Goal: Task Accomplishment & Management: Use online tool/utility

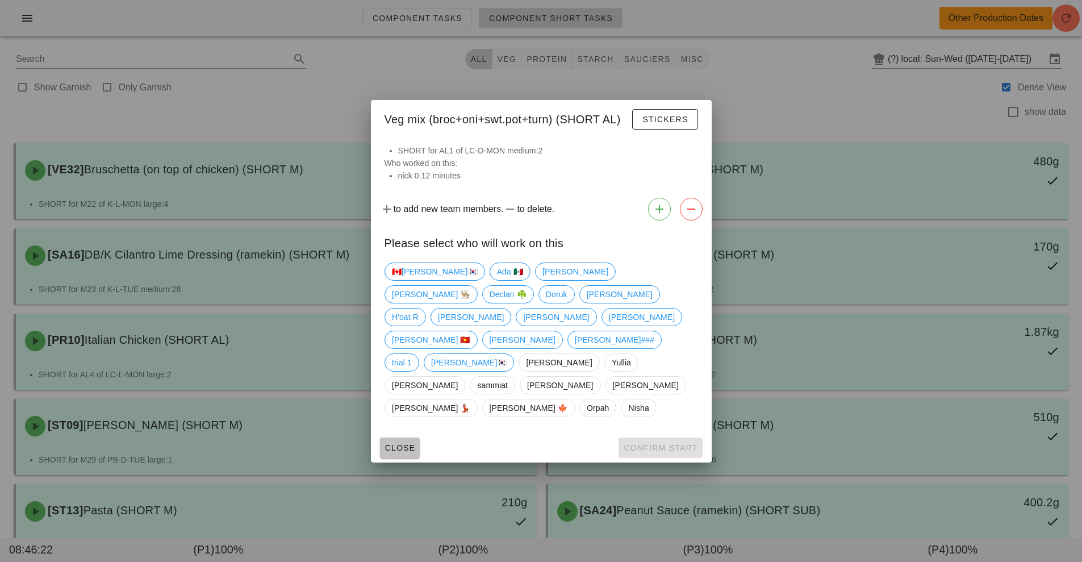
click at [402, 443] on span "Close" at bounding box center [400, 447] width 31 height 9
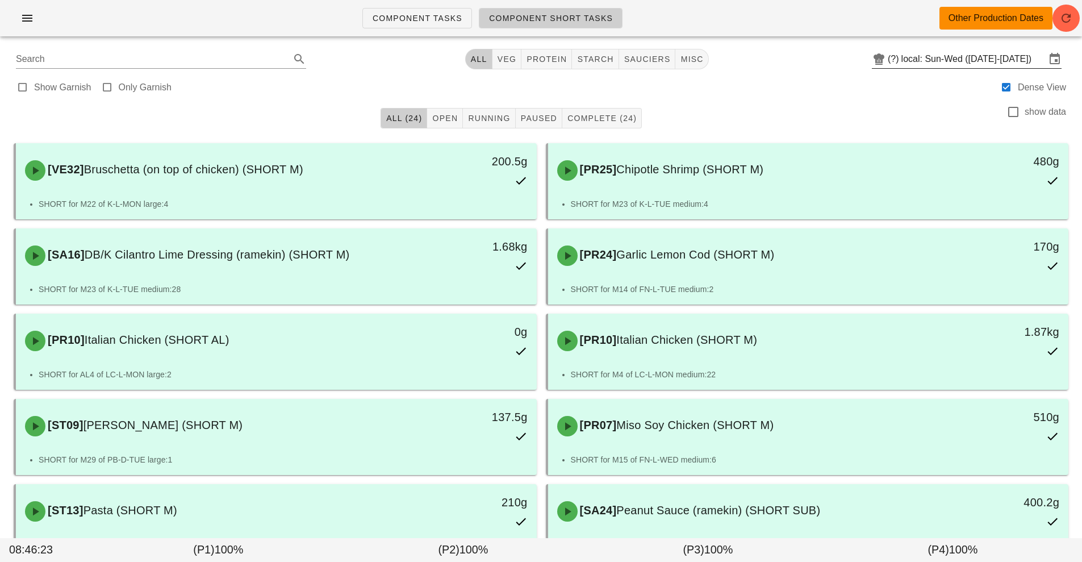
click at [956, 55] on input "local: Sun-Wed ([DATE]-[DATE])" at bounding box center [974, 59] width 144 height 18
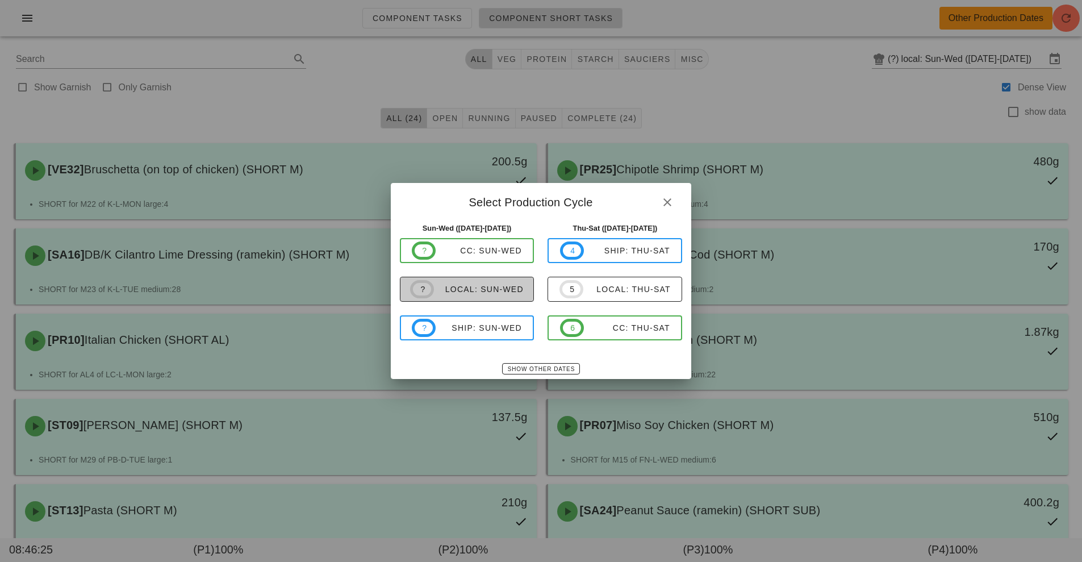
click at [494, 291] on div "local: Sun-Wed" at bounding box center [479, 289] width 90 height 9
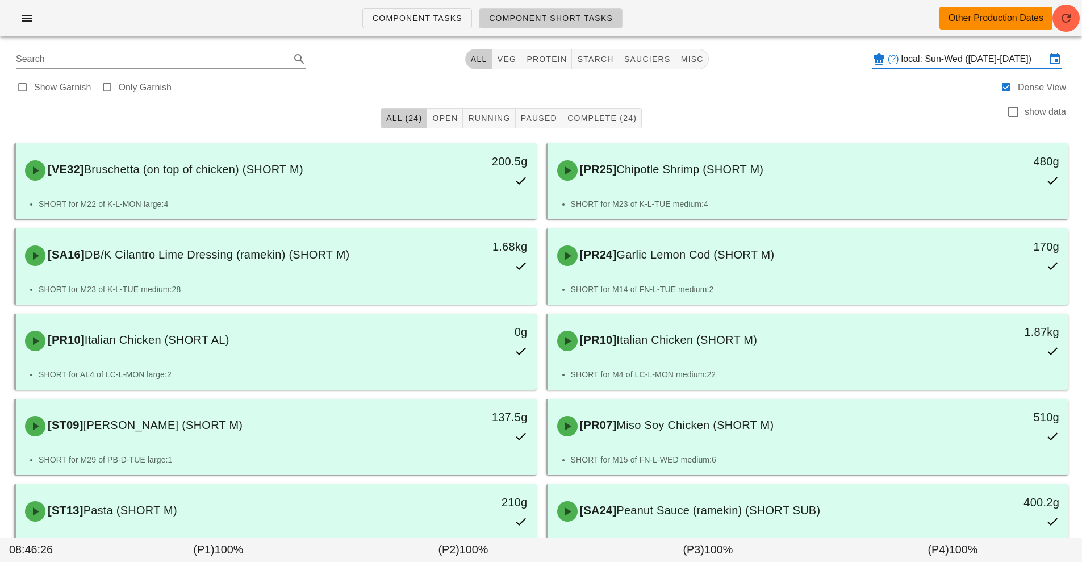
click at [980, 66] on input "local: Sun-Wed ([DATE]-[DATE])" at bounding box center [974, 59] width 144 height 18
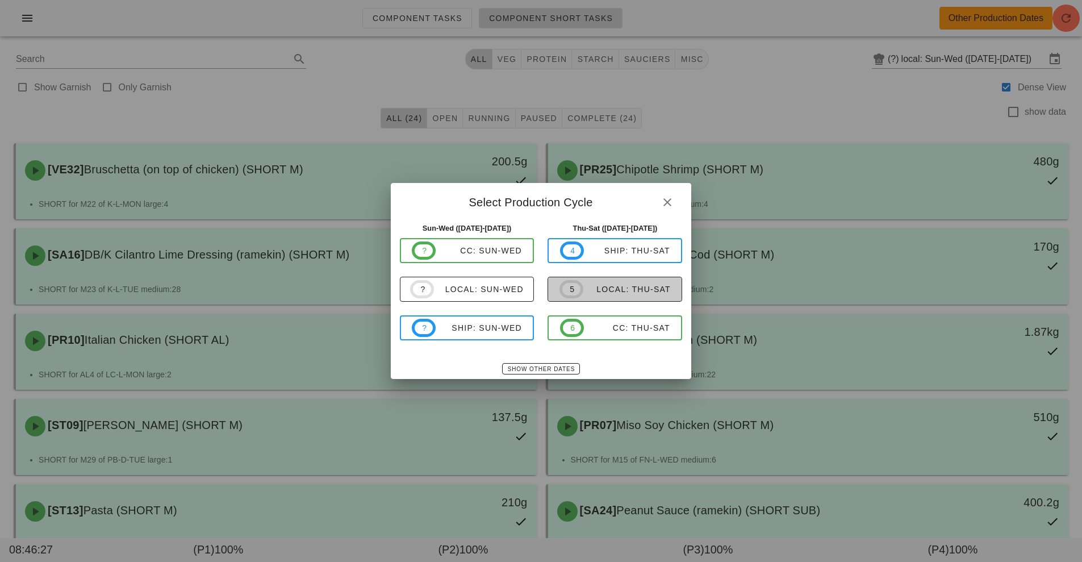
click at [635, 291] on div "local: Thu-Sat" at bounding box center [627, 289] width 87 height 9
type input "local: Thu-Sat ([DATE]-[DATE])"
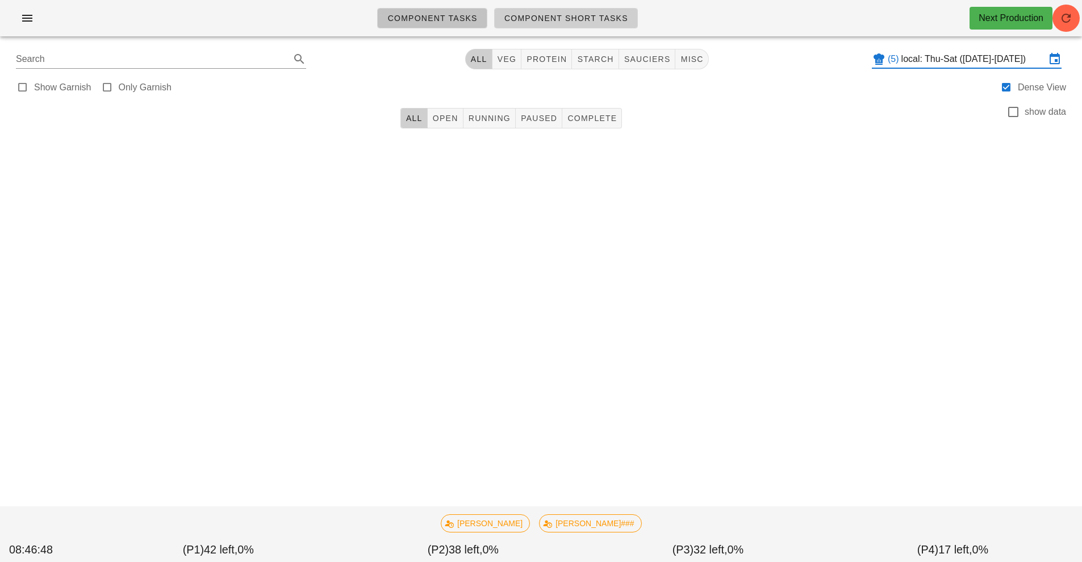
click at [437, 27] on link "Component Tasks" at bounding box center [432, 18] width 110 height 20
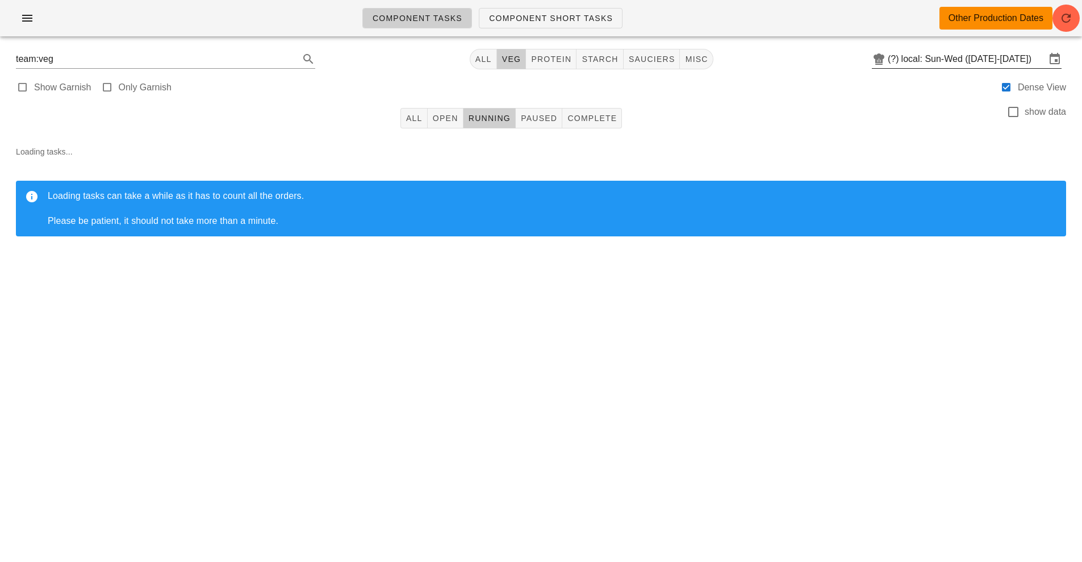
click at [960, 65] on input "local: Sun-Wed ([DATE]-[DATE])" at bounding box center [974, 59] width 144 height 18
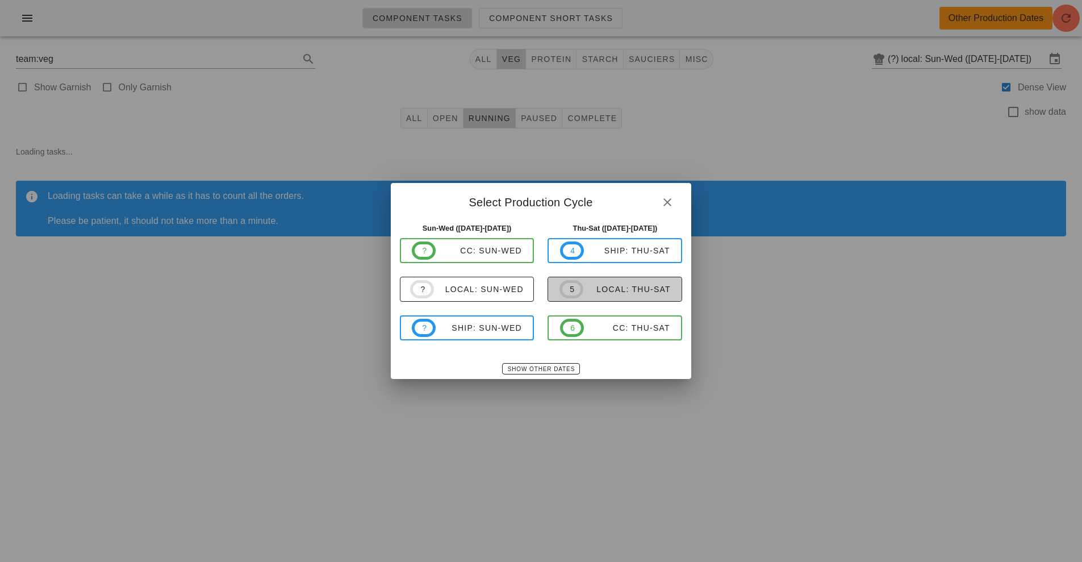
click at [624, 286] on div "local: Thu-Sat" at bounding box center [627, 289] width 87 height 9
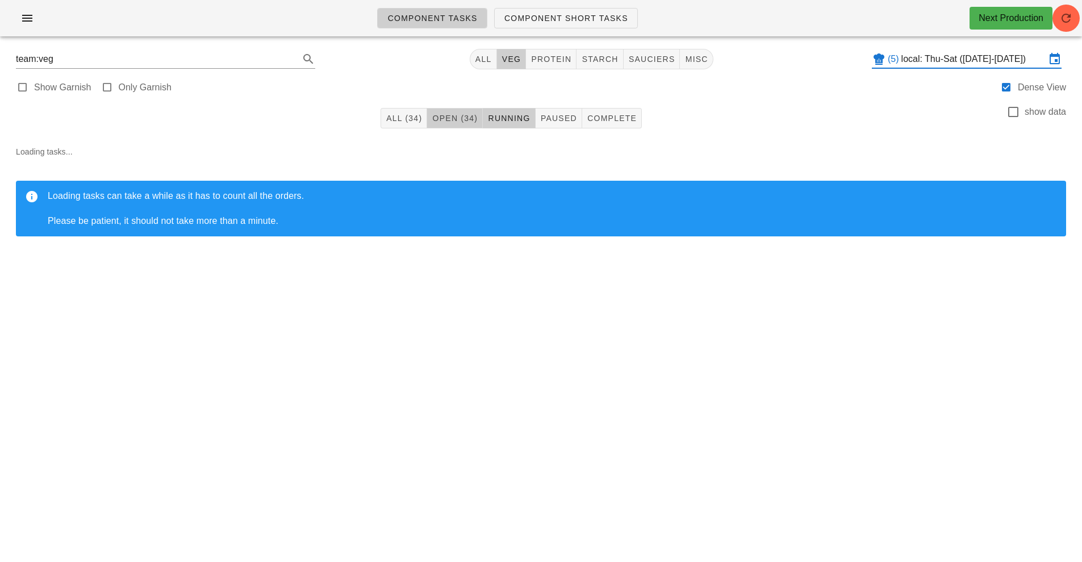
click at [472, 126] on button "Open (34)" at bounding box center [455, 118] width 56 height 20
click at [966, 62] on input "local: Thu-Sat ([DATE]-[DATE])" at bounding box center [974, 59] width 144 height 18
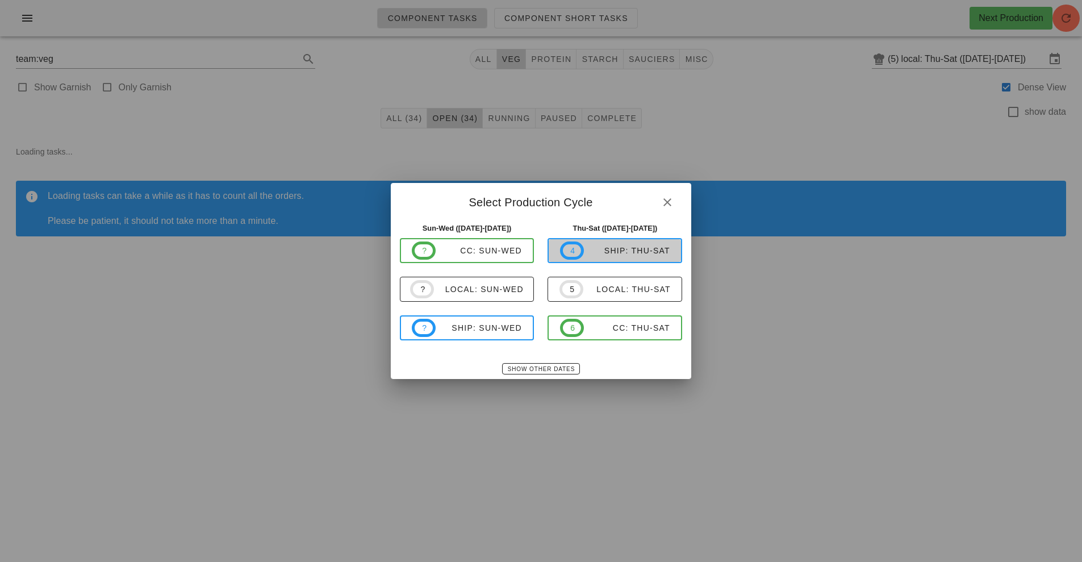
click at [635, 252] on div "ship: Thu-Sat" at bounding box center [627, 250] width 86 height 9
type input "ship: Thu-Sat ([DATE]-[DATE])"
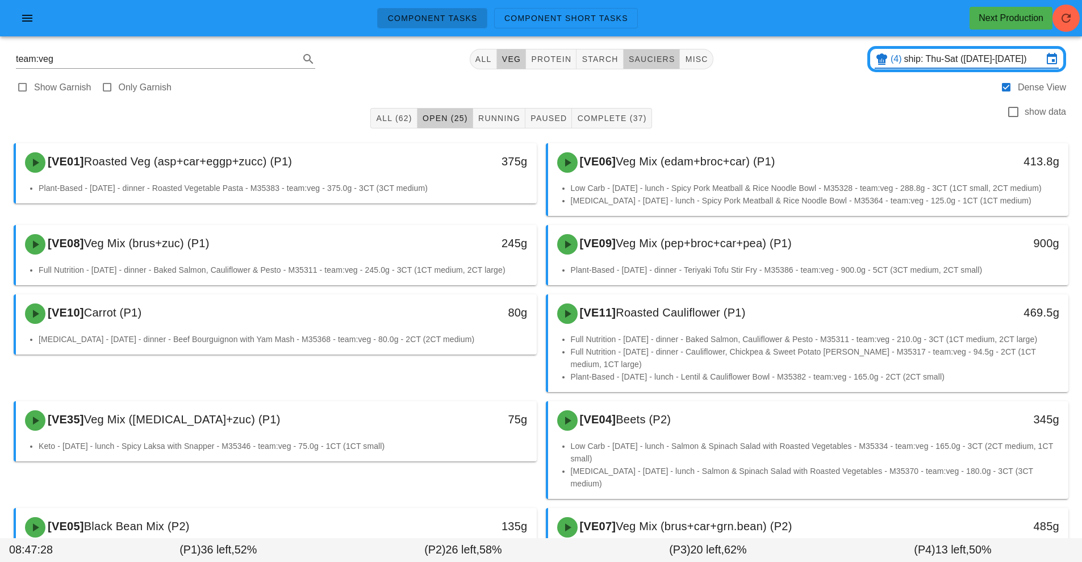
click at [649, 59] on span "sauciers" at bounding box center [651, 59] width 47 height 9
type input "team:sauciers"
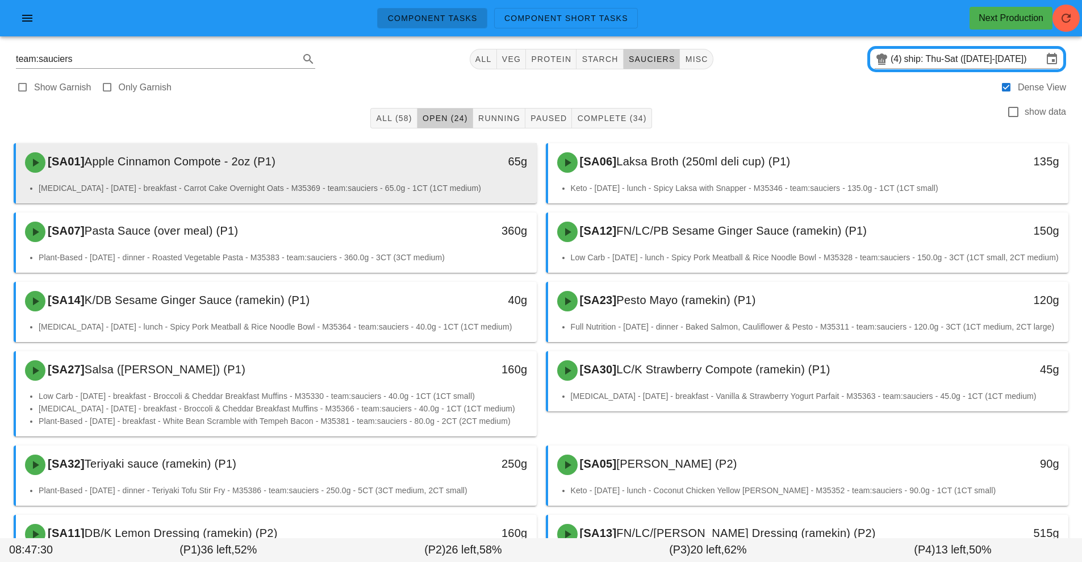
click at [327, 166] on div "[SA01] Apple Cinnamon Compote - 2oz (P1)" at bounding box center [211, 162] width 387 height 34
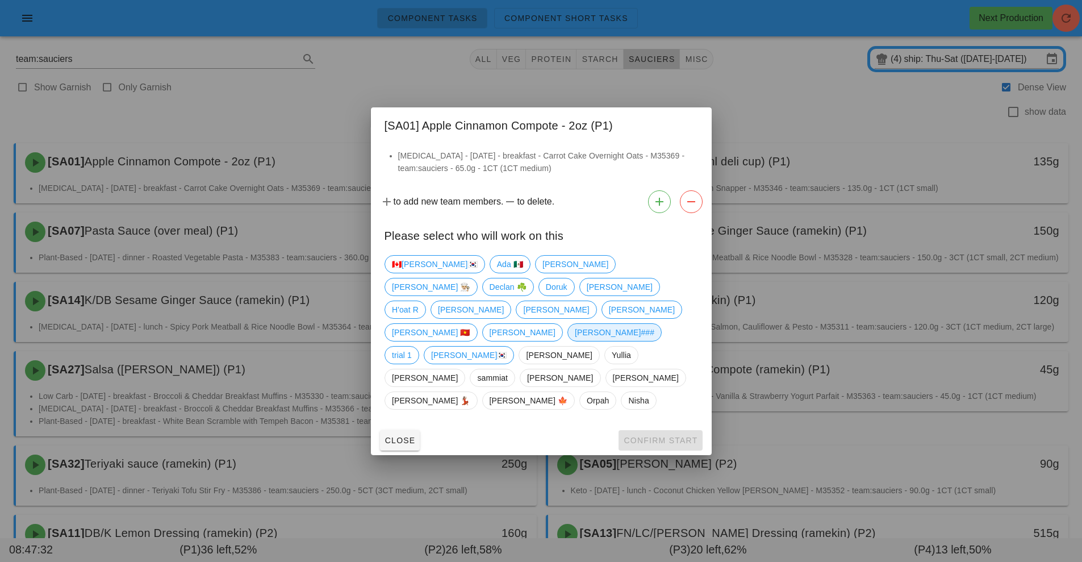
click at [574, 333] on span "[PERSON_NAME]###" at bounding box center [614, 332] width 80 height 17
click at [669, 436] on span "Confirm Start" at bounding box center [660, 440] width 74 height 9
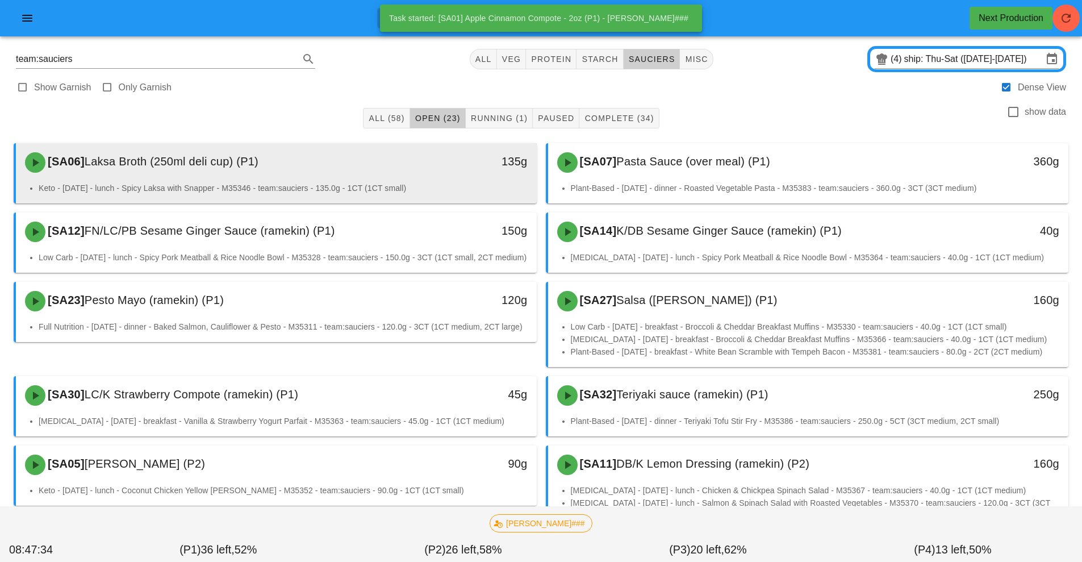
click at [335, 180] on div "[SA06] Laksa Broth (250ml deli cup) (P1) 135g" at bounding box center [276, 162] width 521 height 39
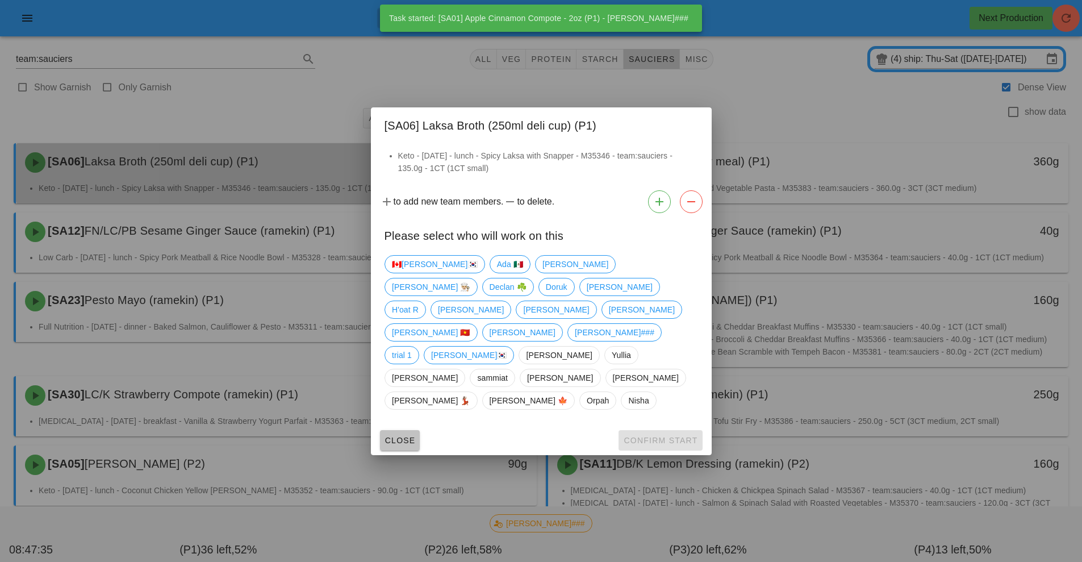
click at [401, 436] on span "Close" at bounding box center [400, 440] width 31 height 9
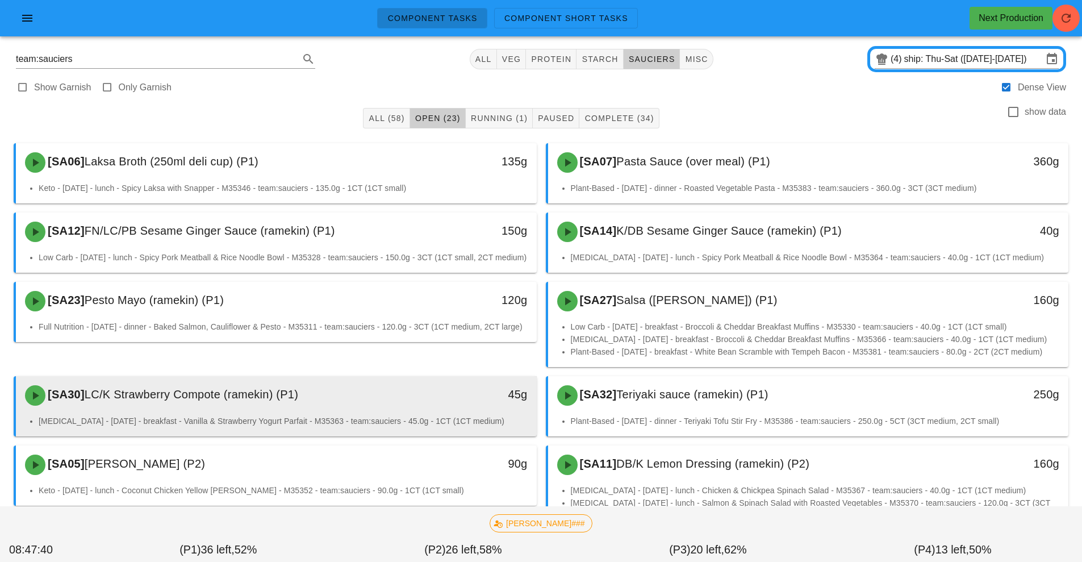
click at [422, 403] on div "45g" at bounding box center [469, 394] width 115 height 18
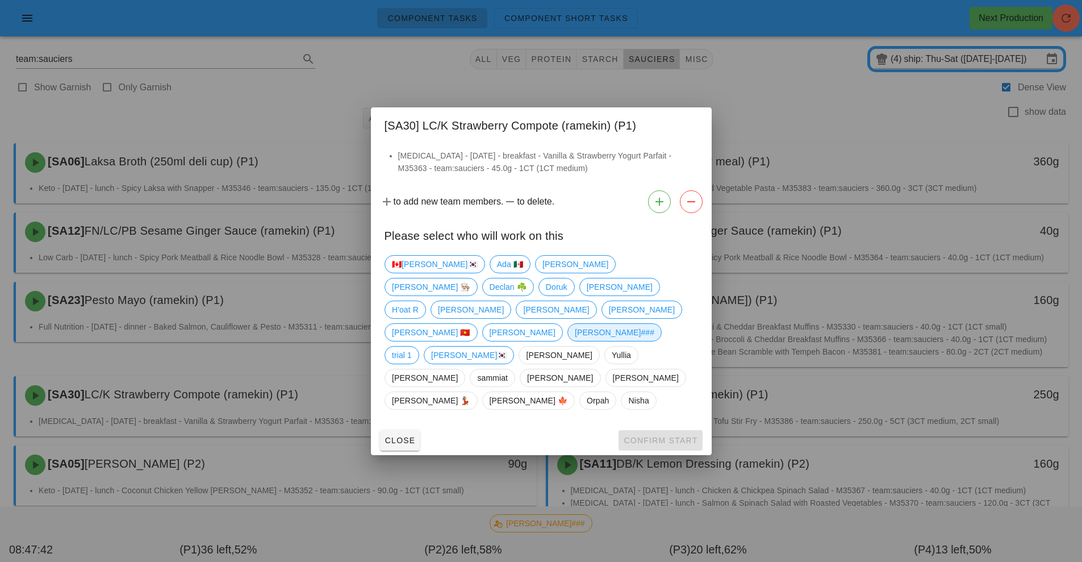
click at [574, 329] on span "[PERSON_NAME]###" at bounding box center [614, 332] width 80 height 17
click at [656, 436] on span "Confirm Start" at bounding box center [660, 440] width 74 height 9
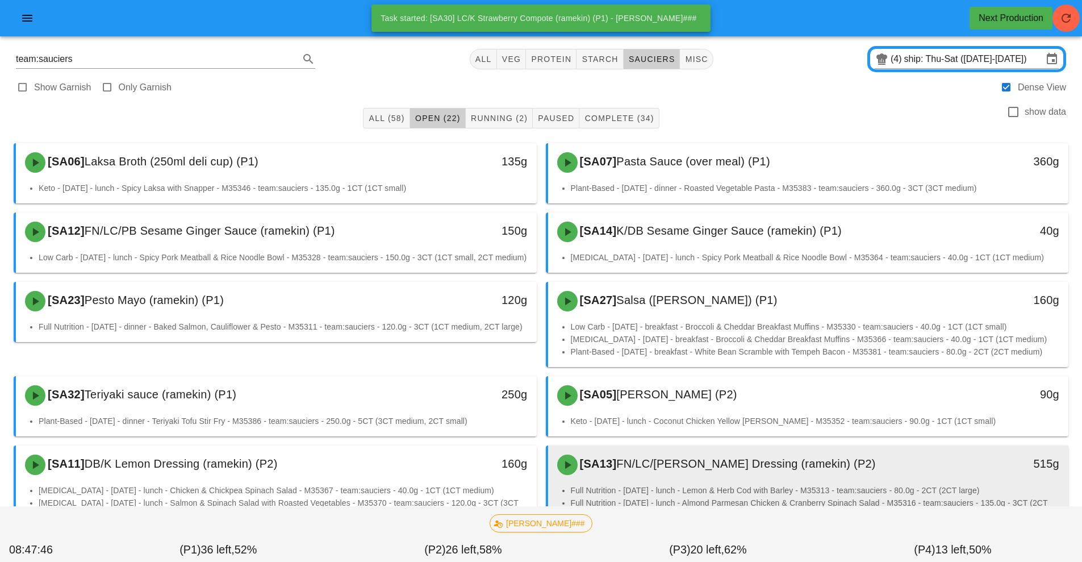
click at [665, 482] on div "[SA13] FN/LC/[PERSON_NAME] Dressing (ramekin) (P2)" at bounding box center [744, 465] width 387 height 34
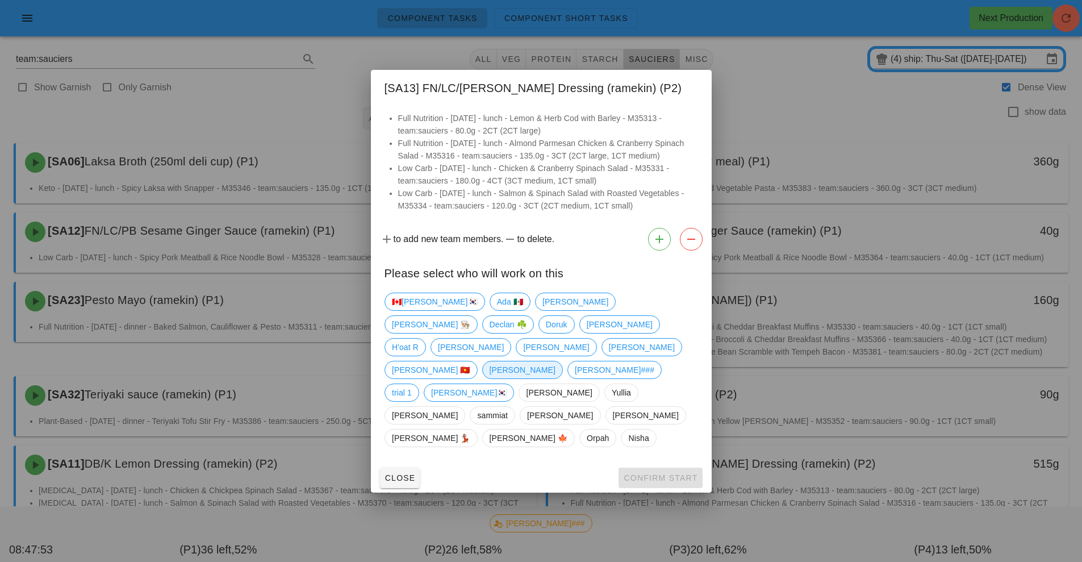
click at [489, 370] on span "[PERSON_NAME]" at bounding box center [522, 369] width 66 height 17
click at [661, 473] on span "Confirm Start" at bounding box center [660, 477] width 74 height 9
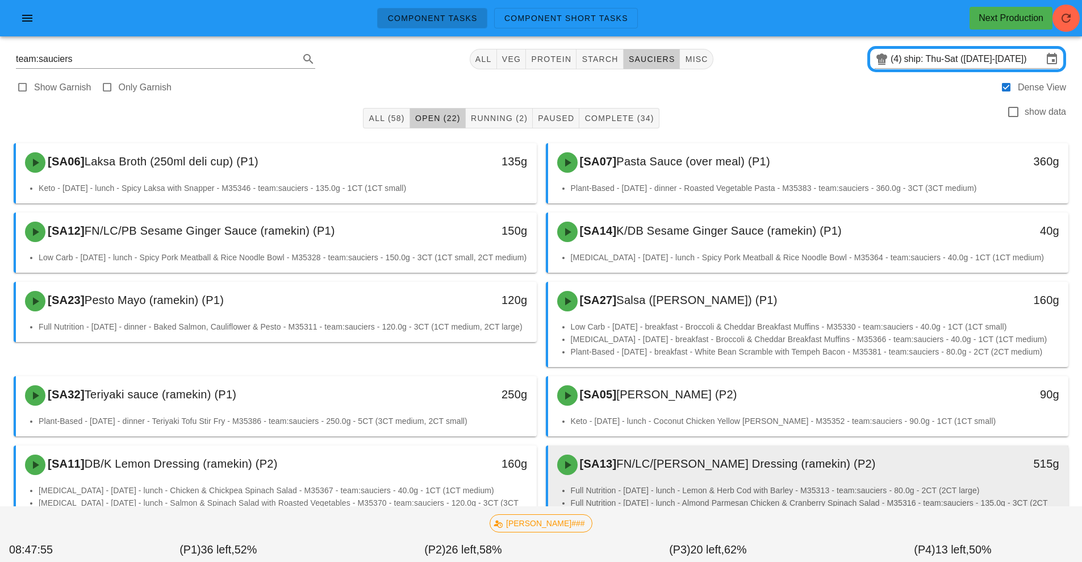
scroll to position [19, 0]
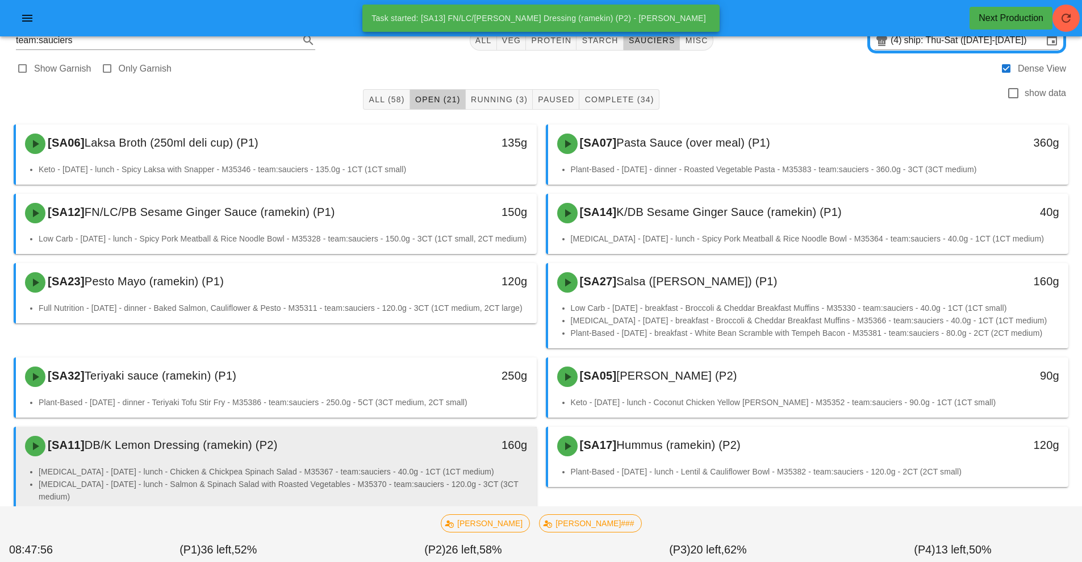
click at [415, 478] on li "[MEDICAL_DATA] - [DATE] - lunch - Chicken & Chickpea Spinach Salad - M35367 - t…" at bounding box center [283, 471] width 489 height 12
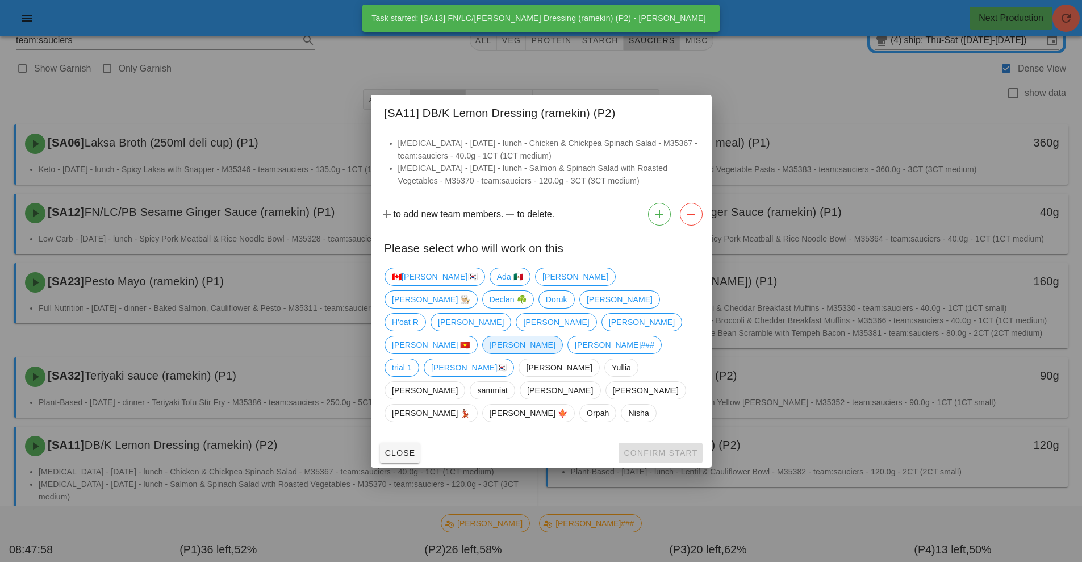
click at [489, 346] on span "[PERSON_NAME]" at bounding box center [522, 344] width 66 height 17
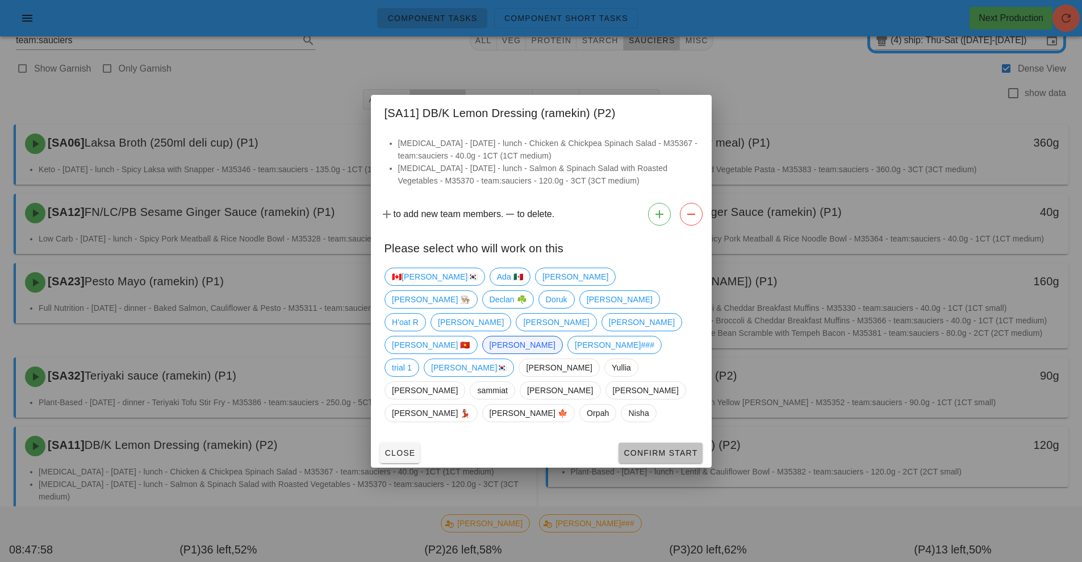
click at [664, 448] on span "Confirm Start" at bounding box center [660, 452] width 74 height 9
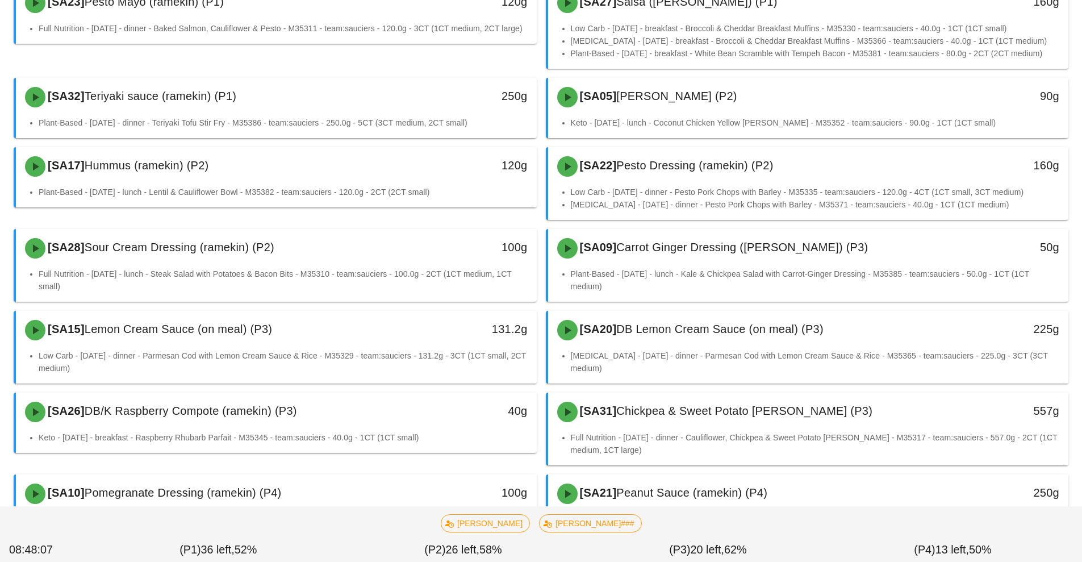
scroll to position [342, 0]
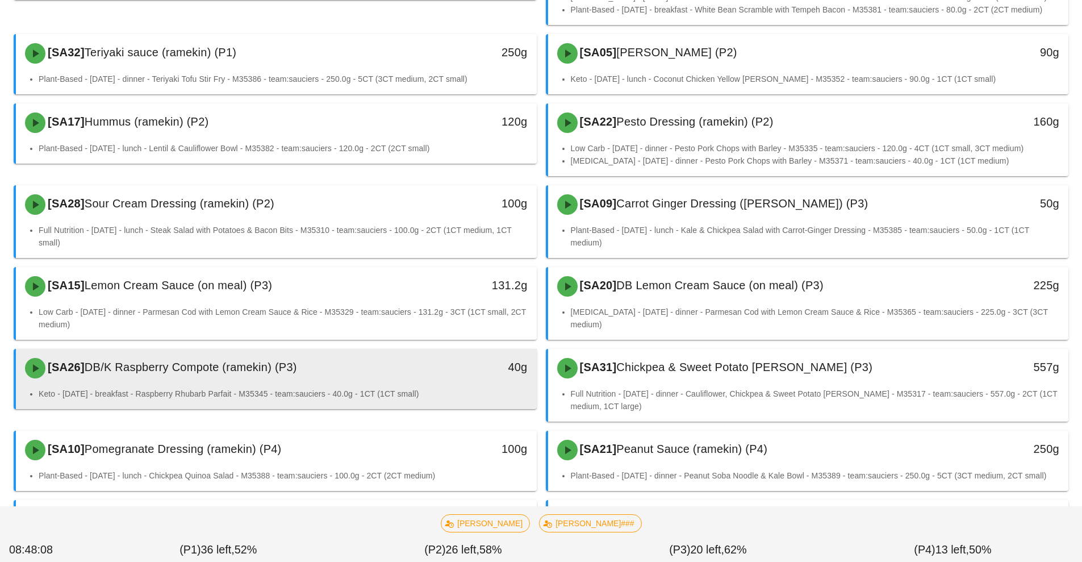
click at [389, 385] on div "[SA26] DB/K Raspberry Compote (ramekin) (P3)" at bounding box center [211, 368] width 387 height 34
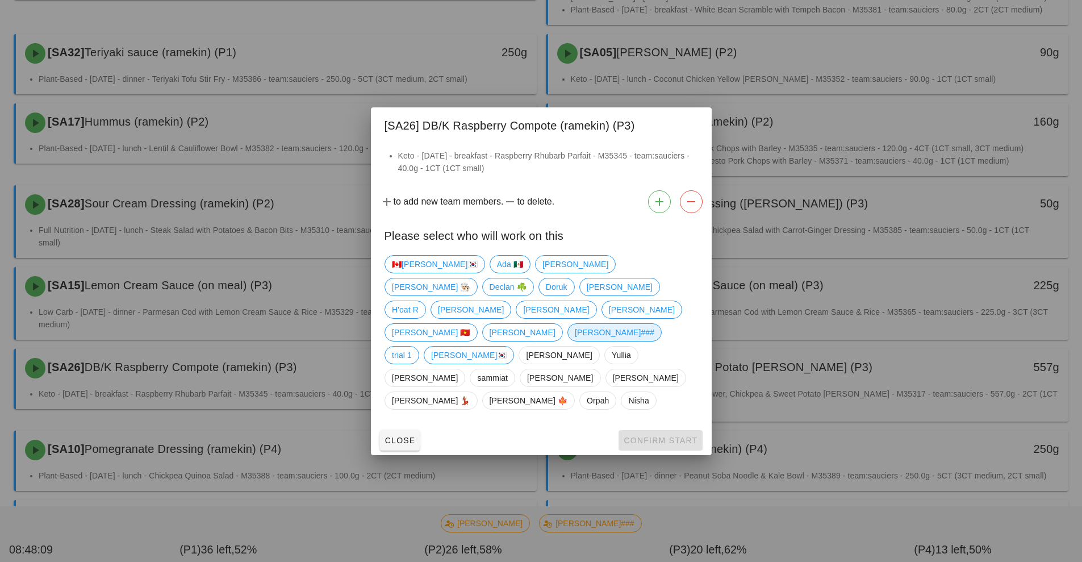
click at [574, 336] on span "[PERSON_NAME]###" at bounding box center [614, 332] width 80 height 17
click at [669, 436] on span "Confirm Start" at bounding box center [660, 440] width 74 height 9
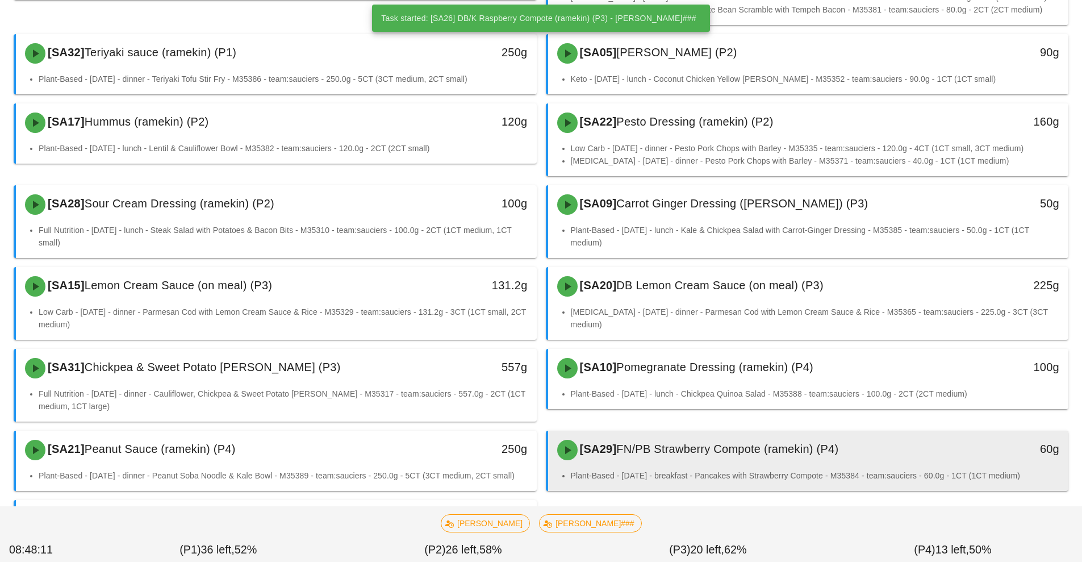
click at [736, 455] on span "FN/PB Strawberry Compote (ramekin) (P4)" at bounding box center [727, 449] width 222 height 12
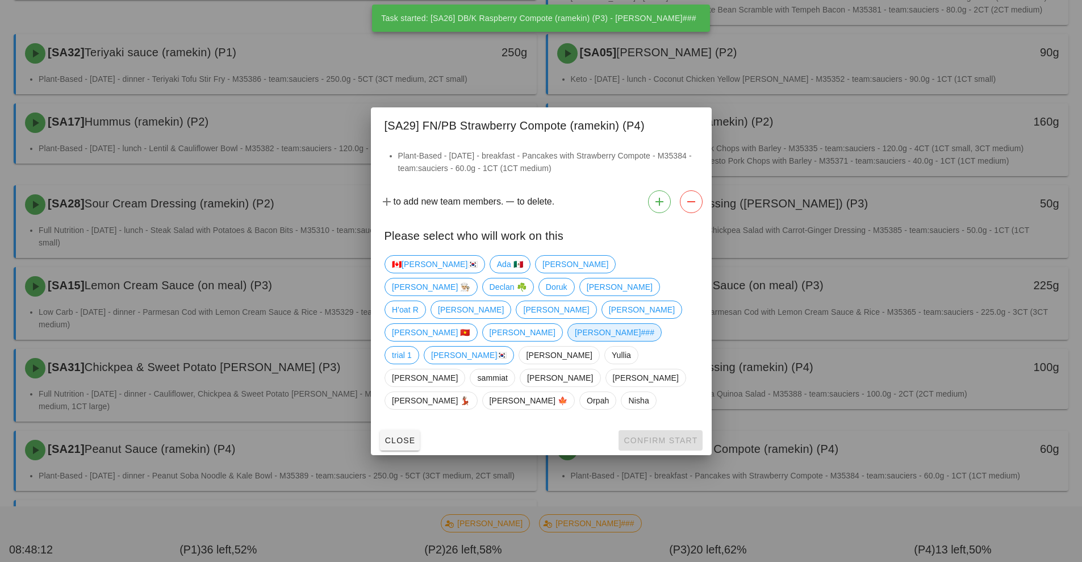
click at [574, 334] on span "[PERSON_NAME]###" at bounding box center [614, 332] width 80 height 17
click at [660, 436] on span "Confirm Start" at bounding box center [660, 440] width 74 height 9
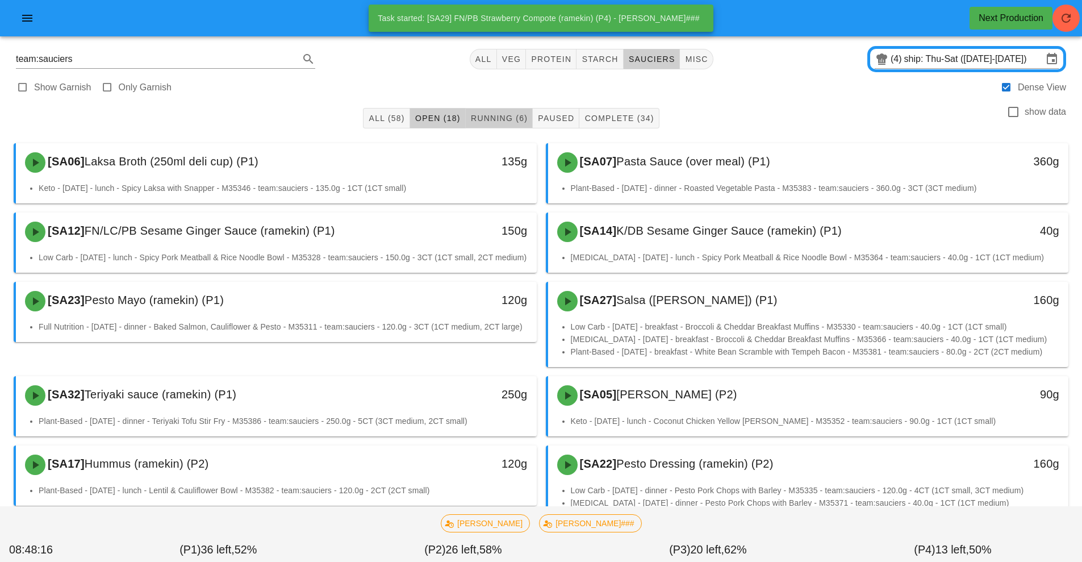
click at [504, 119] on span "Running (6)" at bounding box center [498, 118] width 57 height 9
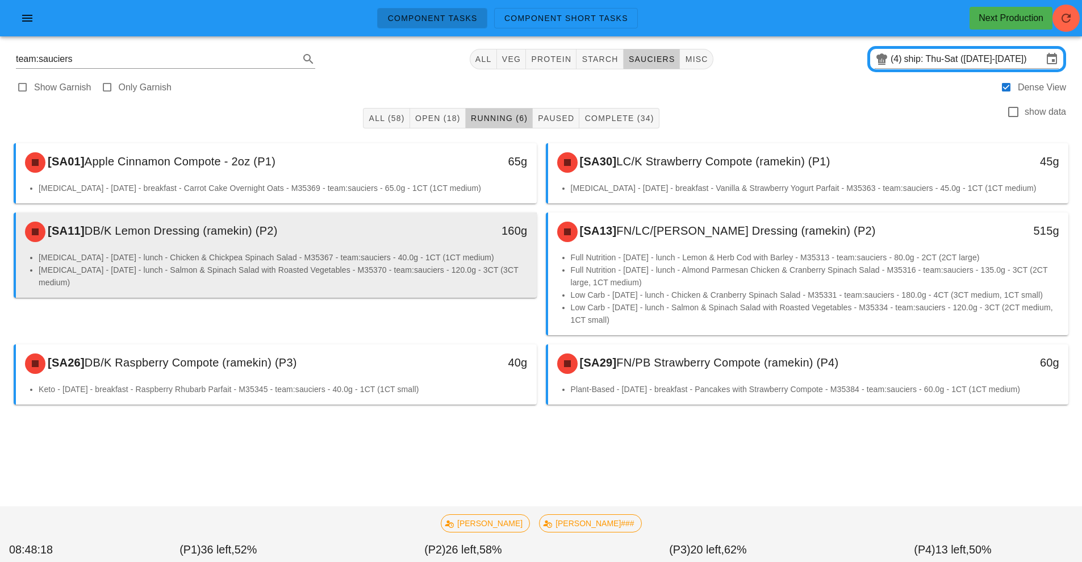
click at [399, 261] on li "[MEDICAL_DATA] - [DATE] - lunch - Chicken & Chickpea Spinach Salad - M35367 - t…" at bounding box center [283, 257] width 489 height 12
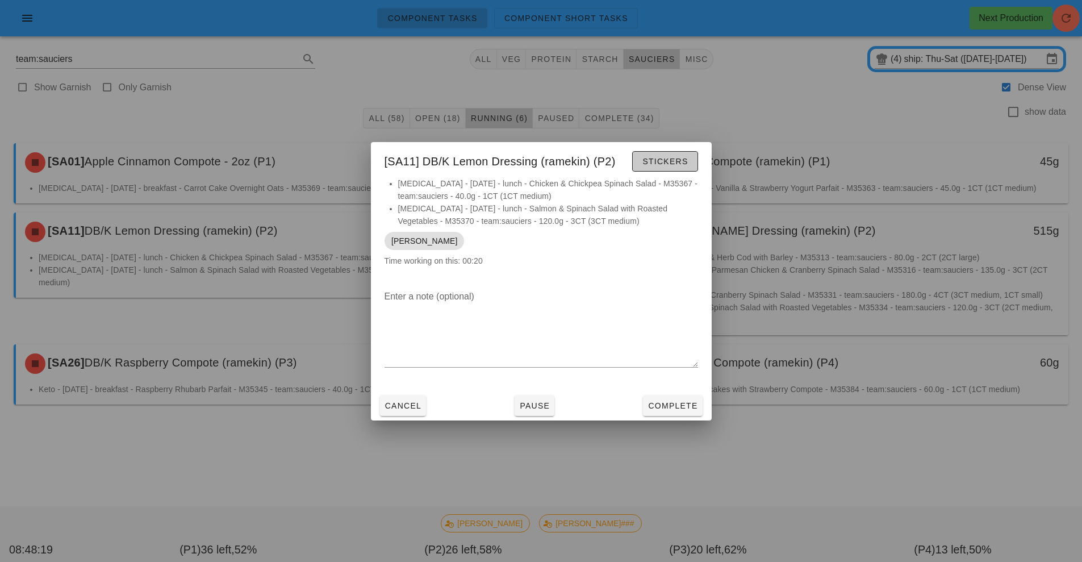
click at [662, 159] on span "Stickers" at bounding box center [665, 161] width 46 height 9
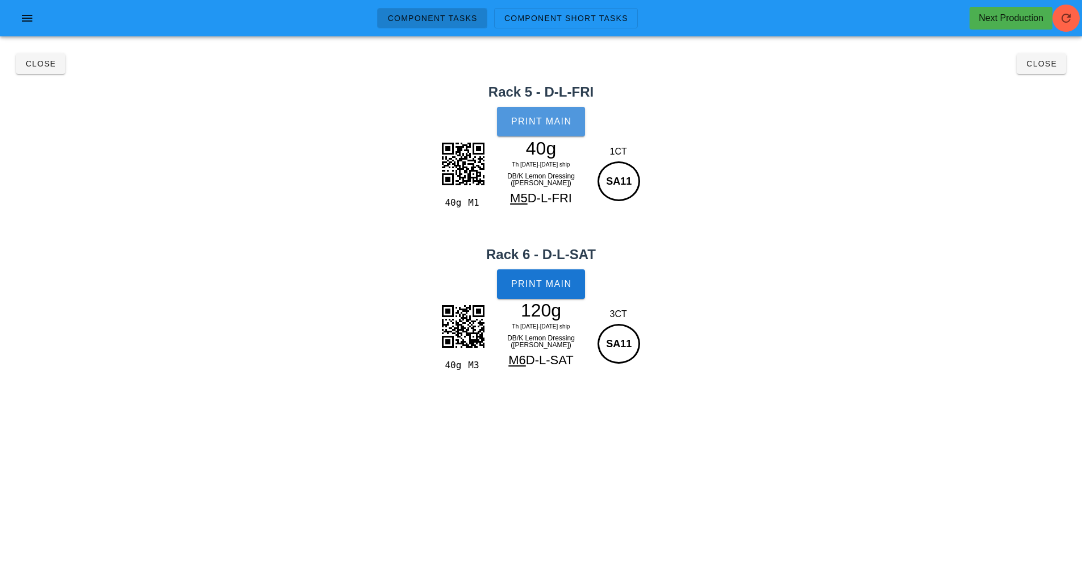
click at [526, 124] on span "Print Main" at bounding box center [541, 121] width 61 height 10
click at [544, 288] on span "Print Main" at bounding box center [541, 284] width 61 height 10
click at [49, 64] on span "Close" at bounding box center [40, 63] width 31 height 9
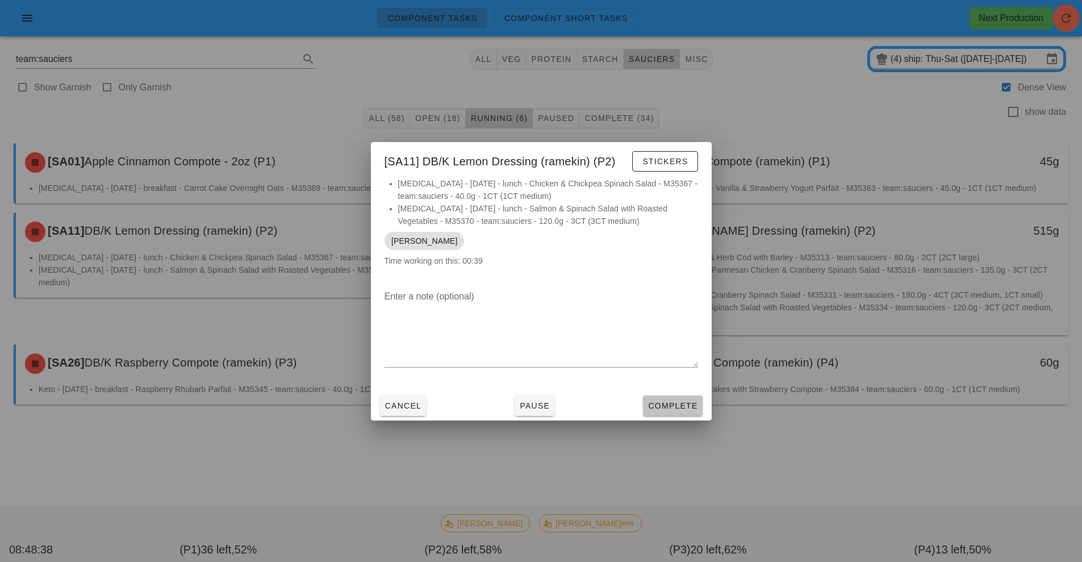
click at [665, 403] on span "Complete" at bounding box center [673, 405] width 50 height 9
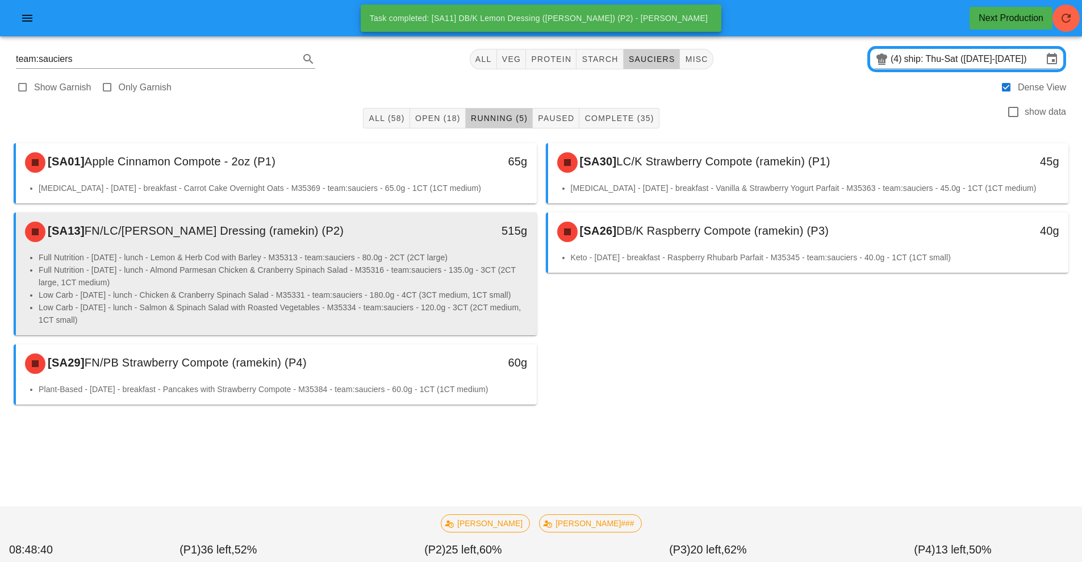
click at [424, 273] on li "Full Nutrition - [DATE] - lunch - Almond Parmesan Chicken & Cranberry Spinach S…" at bounding box center [283, 276] width 489 height 25
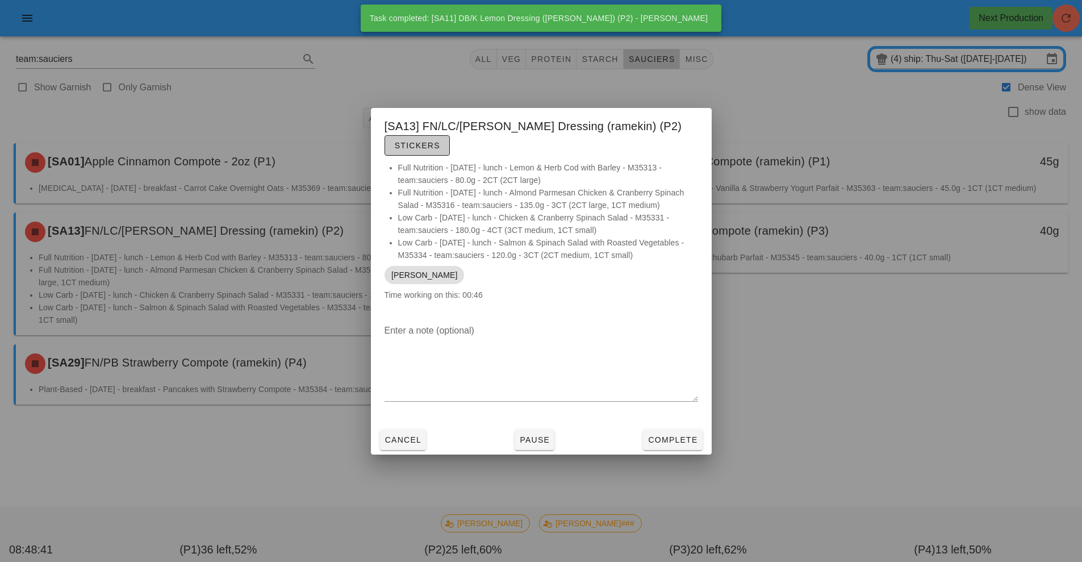
click at [428, 147] on span "Stickers" at bounding box center [417, 145] width 46 height 9
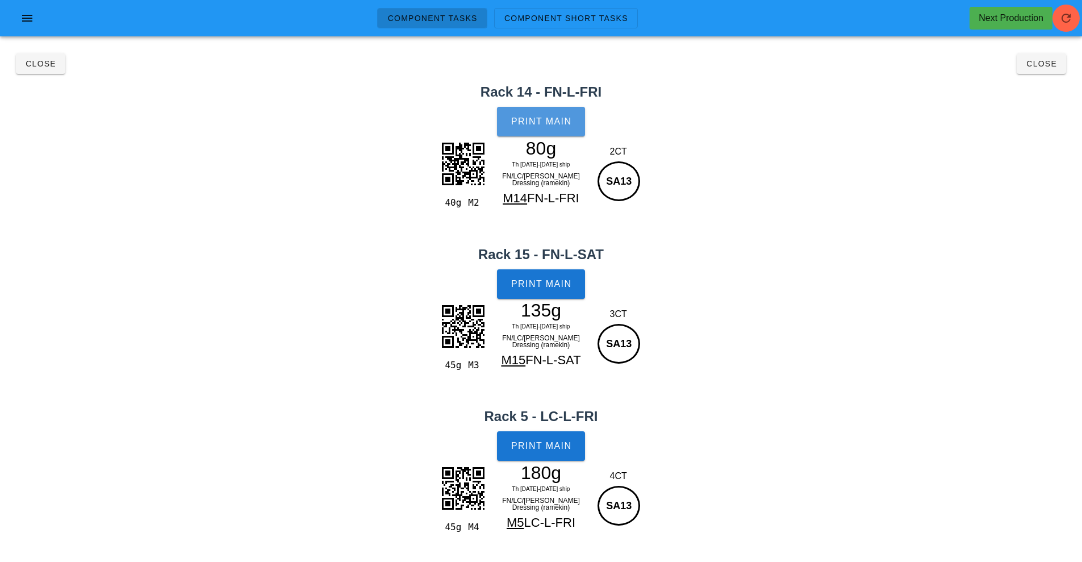
click at [545, 124] on span "Print Main" at bounding box center [541, 121] width 61 height 10
click at [556, 283] on span "Print Main" at bounding box center [541, 284] width 61 height 10
click at [44, 73] on button "Close" at bounding box center [40, 63] width 49 height 20
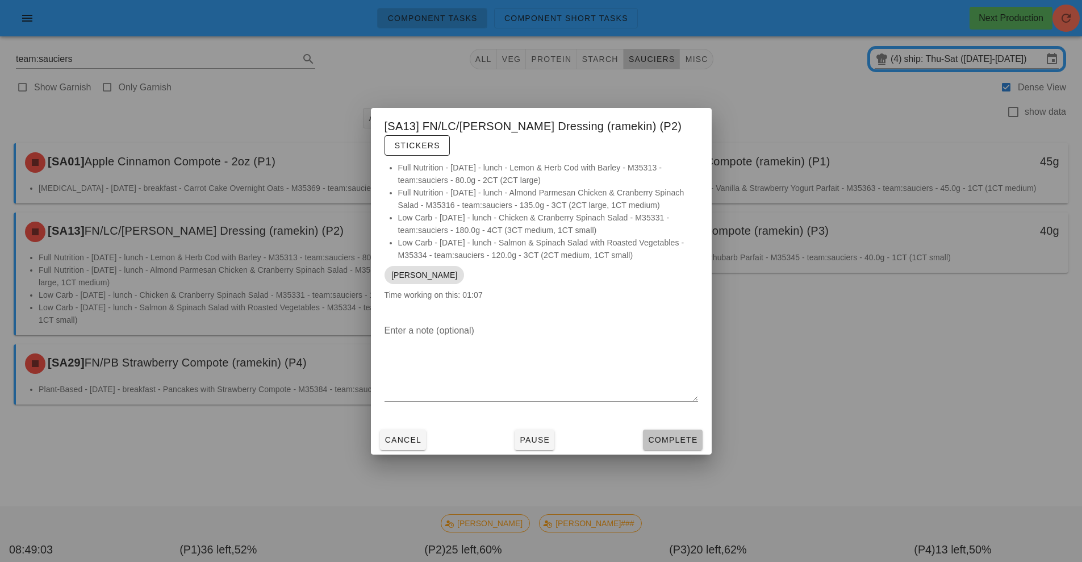
click at [686, 439] on span "Complete" at bounding box center [673, 439] width 50 height 9
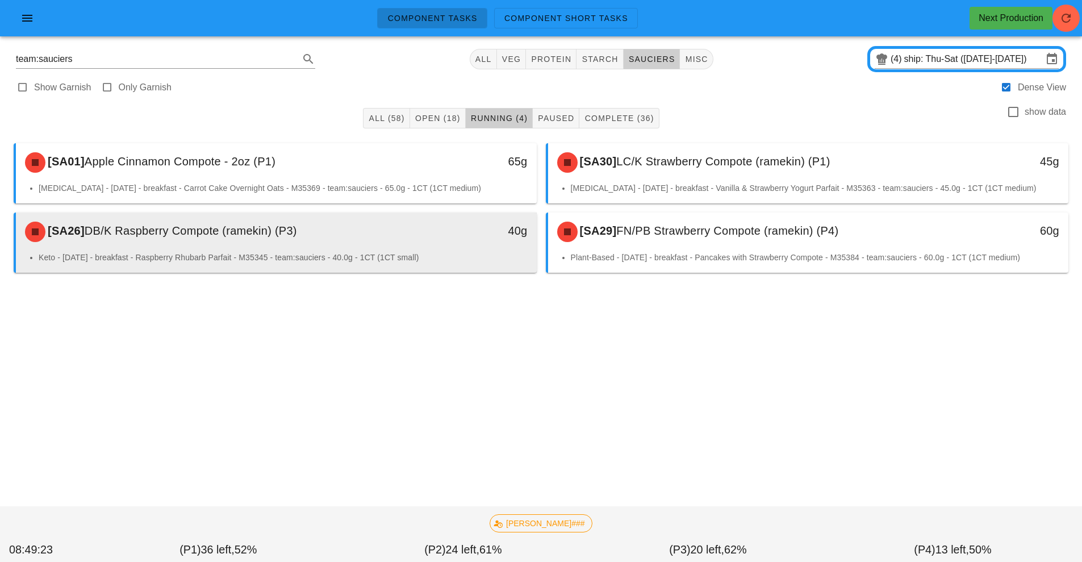
click at [418, 248] on div "40g" at bounding box center [469, 232] width 129 height 34
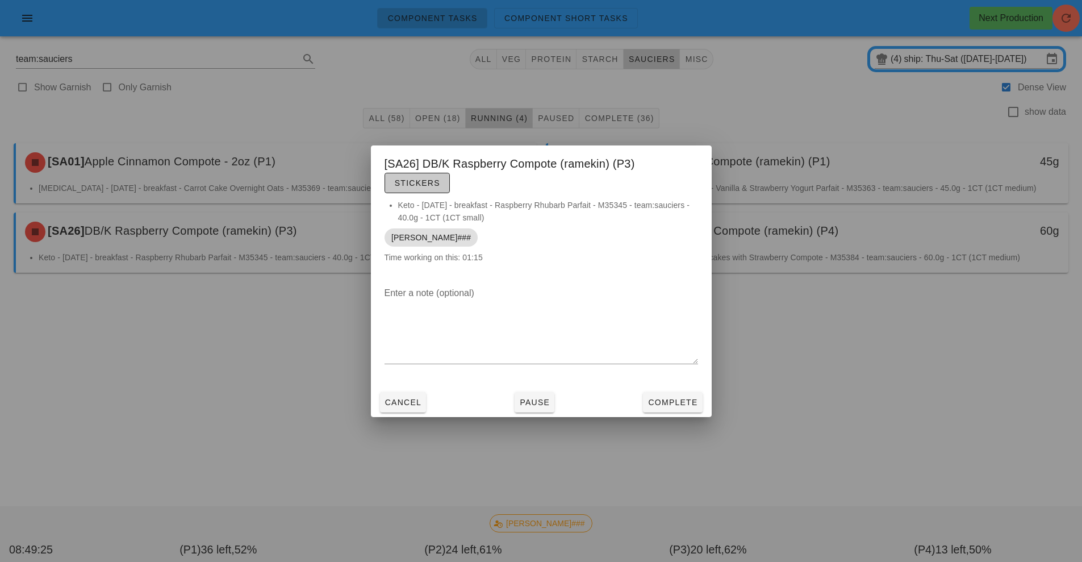
click at [424, 186] on span "Stickers" at bounding box center [417, 182] width 46 height 9
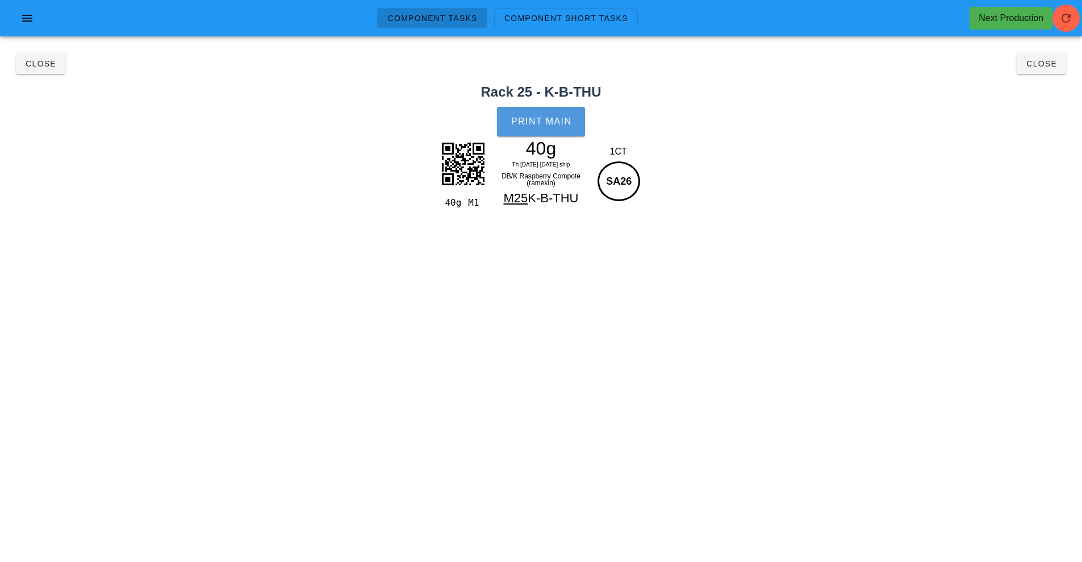
click at [552, 134] on button "Print Main" at bounding box center [540, 122] width 87 height 30
click at [41, 71] on button "Close" at bounding box center [40, 63] width 49 height 20
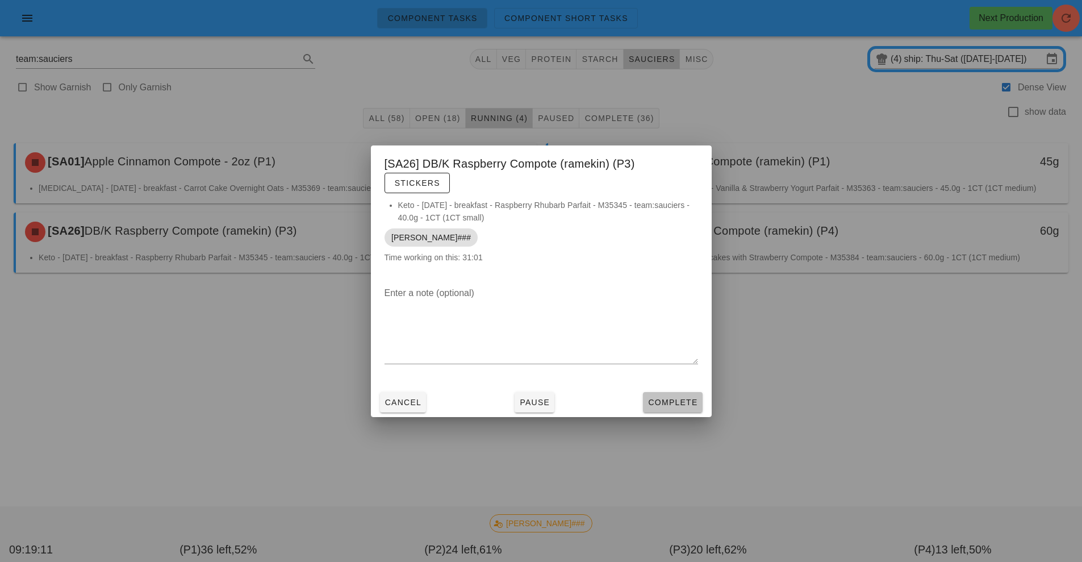
click at [671, 398] on span "Complete" at bounding box center [673, 402] width 50 height 9
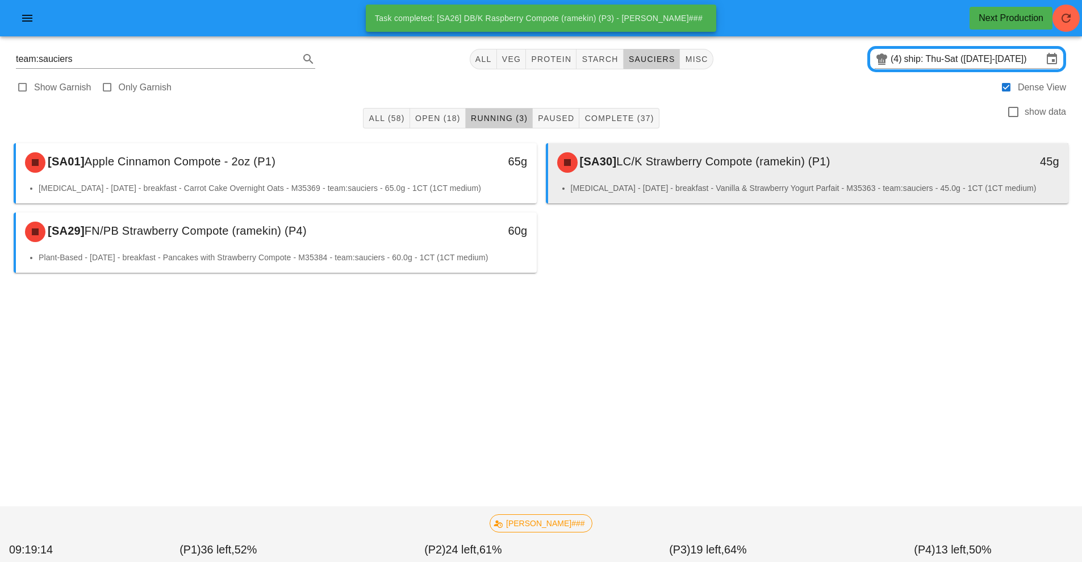
click at [671, 171] on div "[SA30] LC/K Strawberry Compote (ramekin) (P1)" at bounding box center [744, 162] width 387 height 34
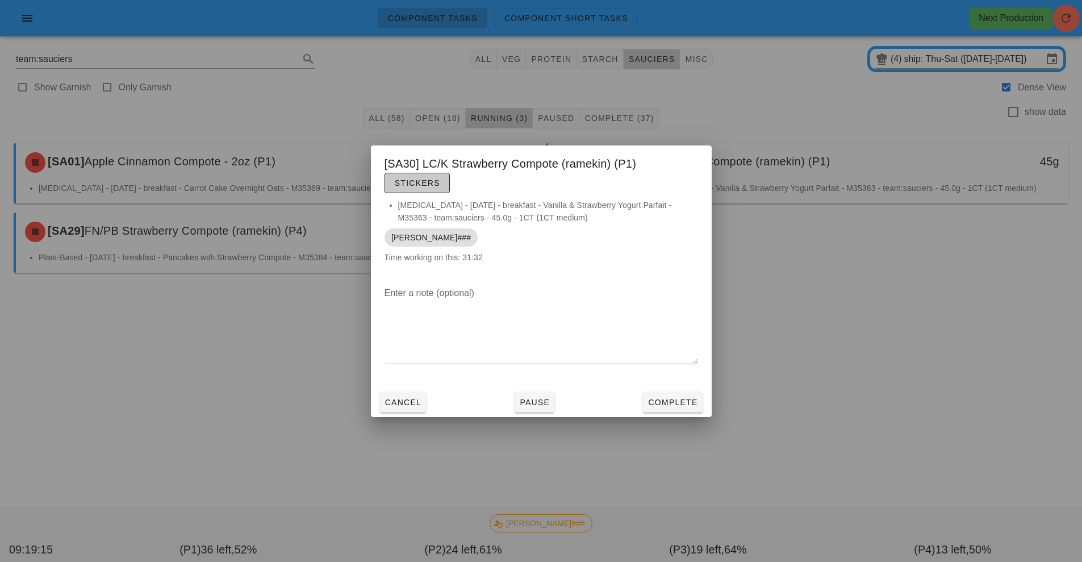
click at [420, 186] on span "Stickers" at bounding box center [417, 182] width 46 height 9
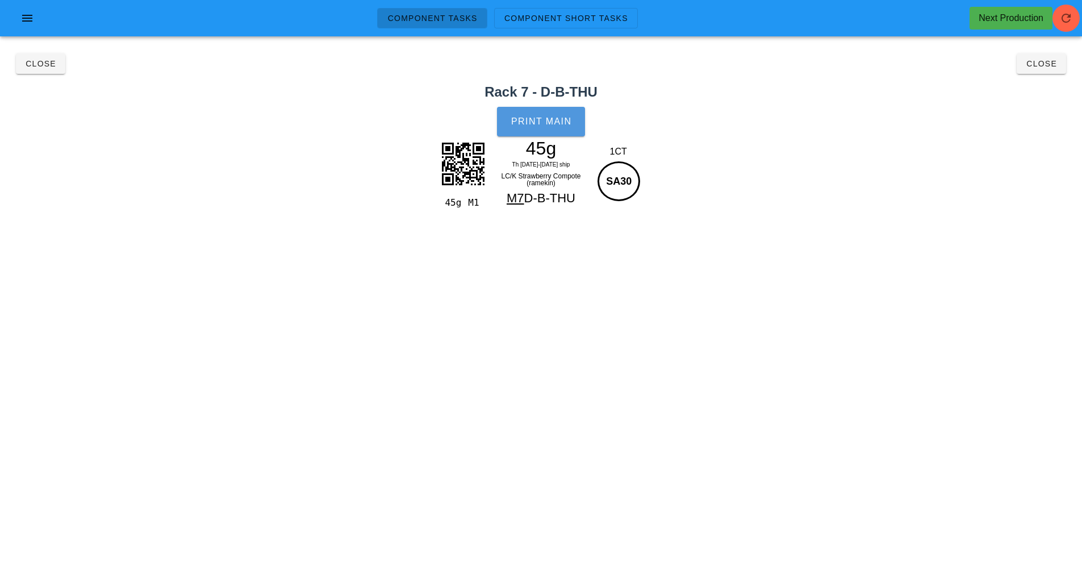
click at [541, 132] on button "Print Main" at bounding box center [540, 122] width 87 height 30
click at [47, 64] on span "Close" at bounding box center [40, 63] width 31 height 9
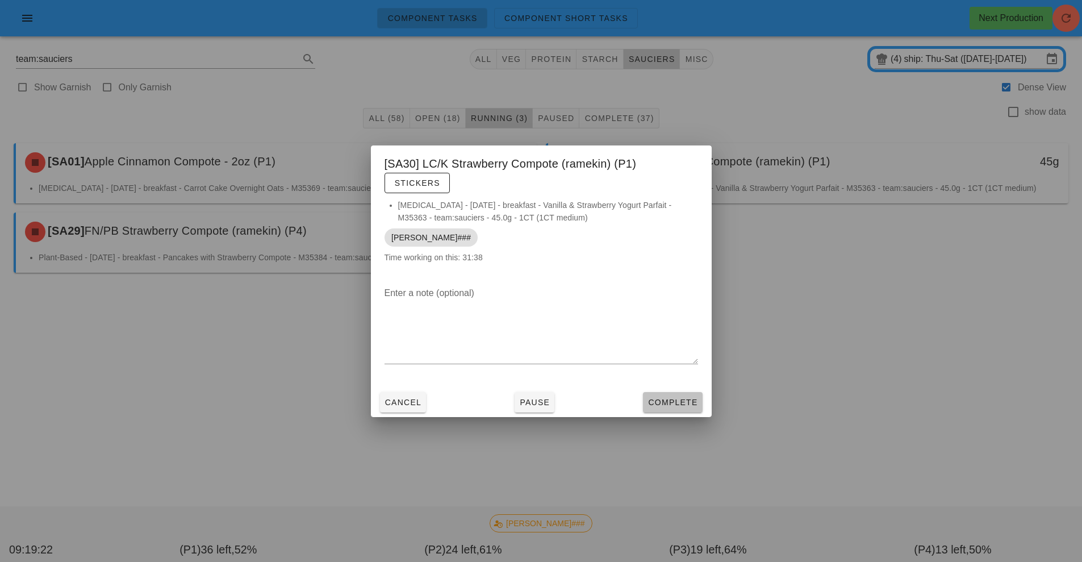
click at [669, 398] on span "Complete" at bounding box center [673, 402] width 50 height 9
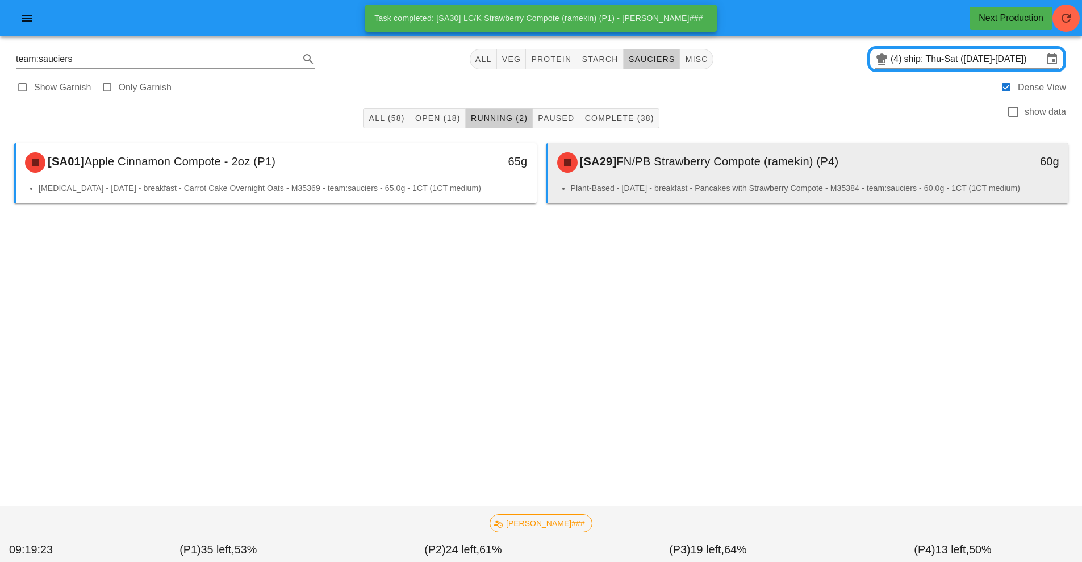
click at [705, 173] on div "[SA29] FN/PB Strawberry Compote (ramekin) (P4)" at bounding box center [744, 162] width 387 height 34
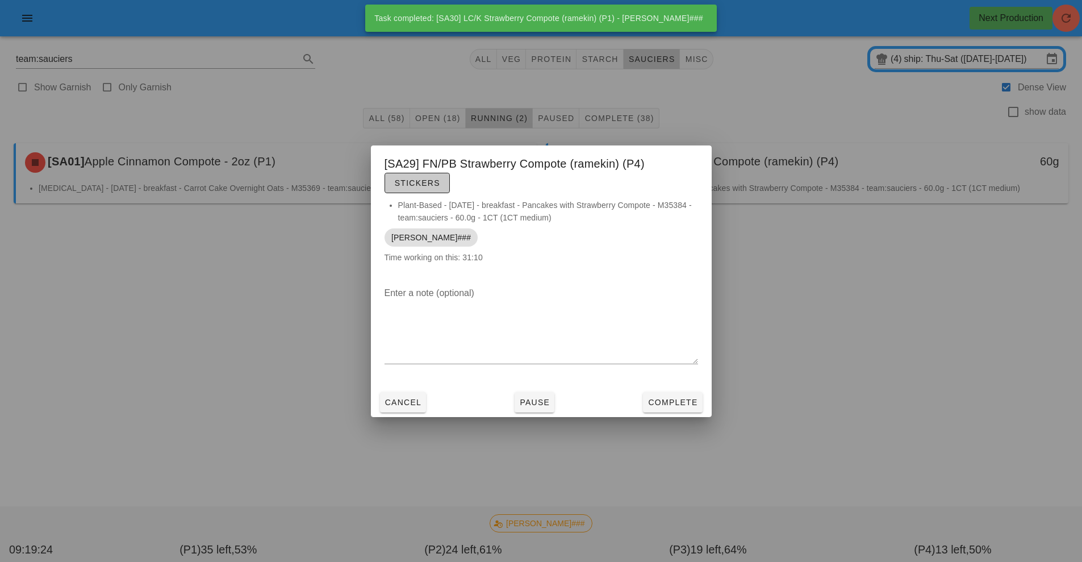
click at [435, 187] on span "Stickers" at bounding box center [417, 182] width 46 height 9
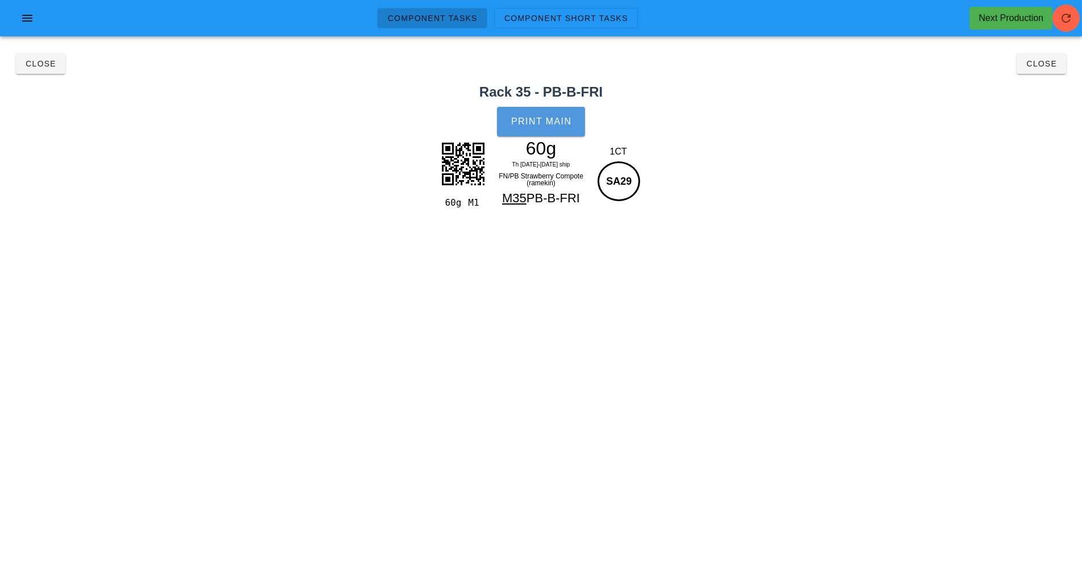
click at [546, 128] on button "Print Main" at bounding box center [540, 122] width 87 height 30
click at [61, 65] on button "Close" at bounding box center [40, 63] width 49 height 20
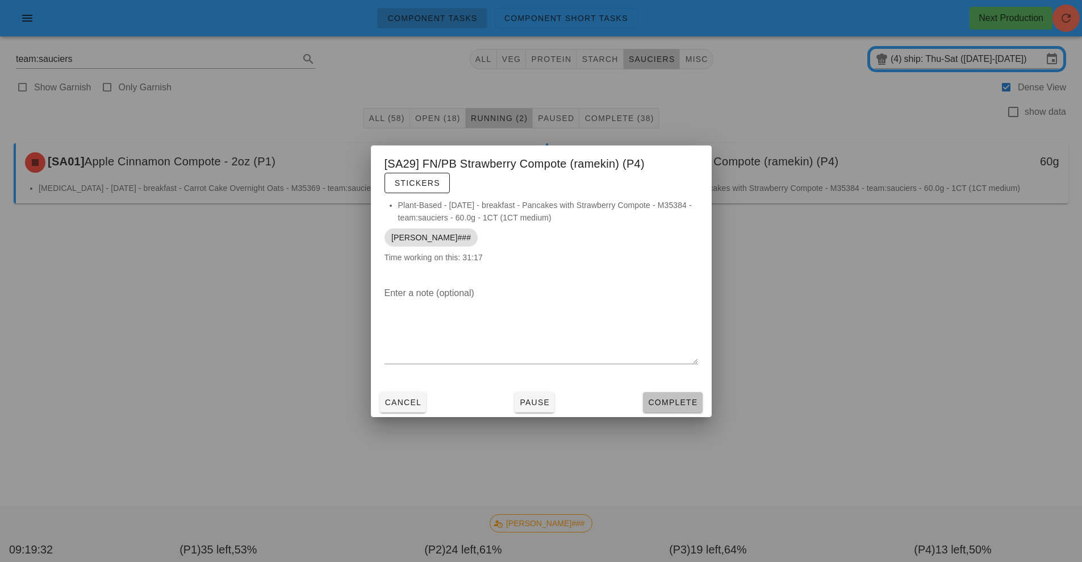
click at [684, 403] on span "Complete" at bounding box center [673, 402] width 50 height 9
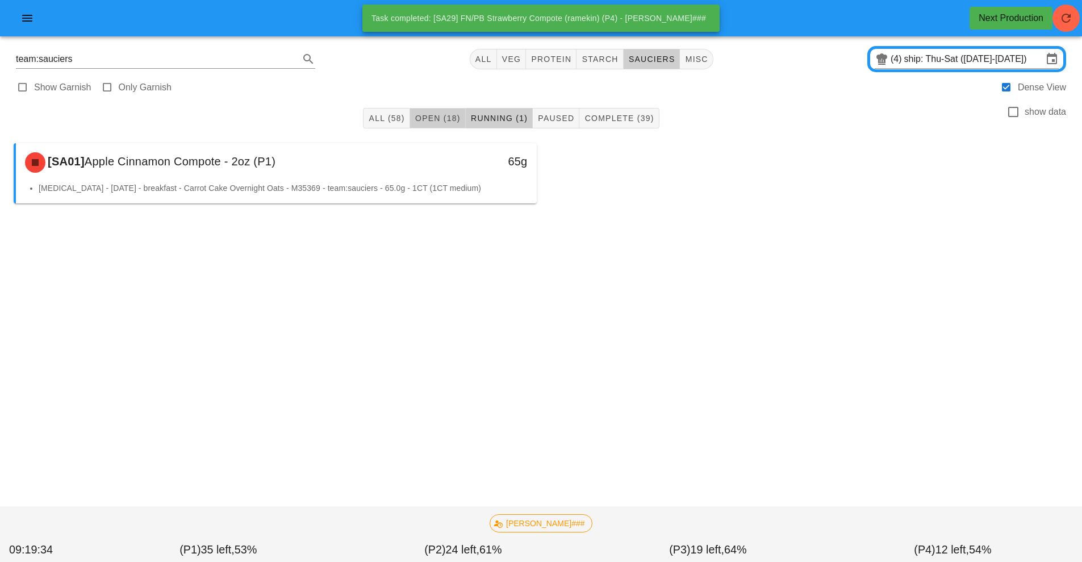
click at [433, 118] on span "Open (18)" at bounding box center [438, 118] width 46 height 9
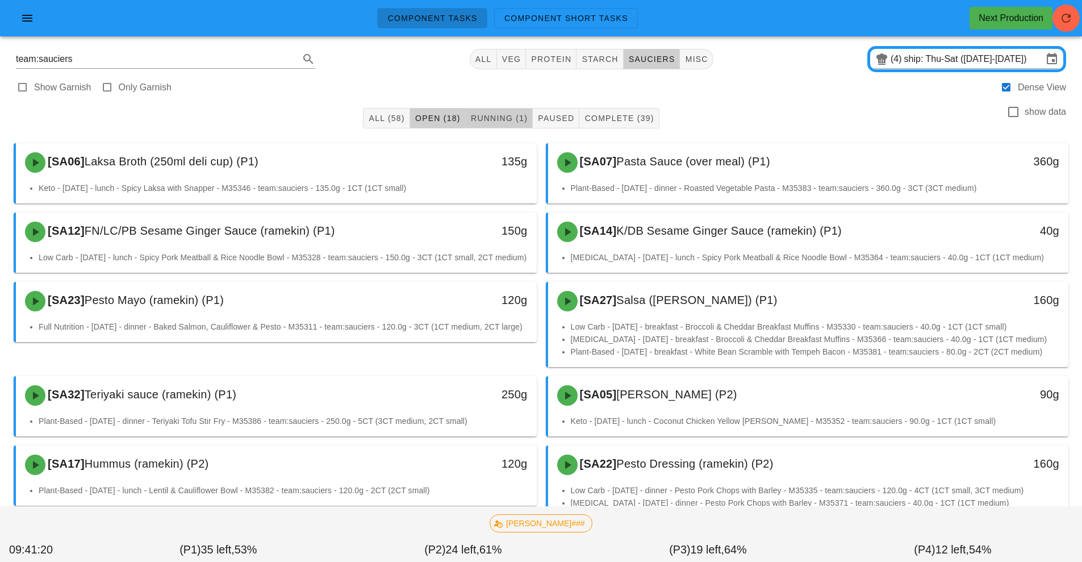
click at [510, 117] on span "Running (1)" at bounding box center [498, 118] width 57 height 9
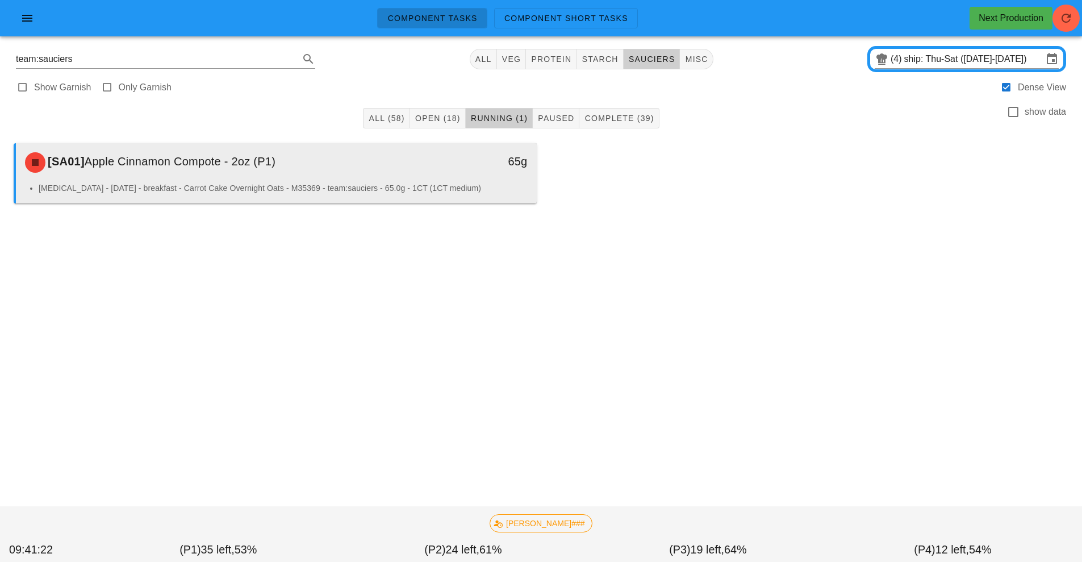
click at [429, 178] on div "65g" at bounding box center [469, 162] width 129 height 34
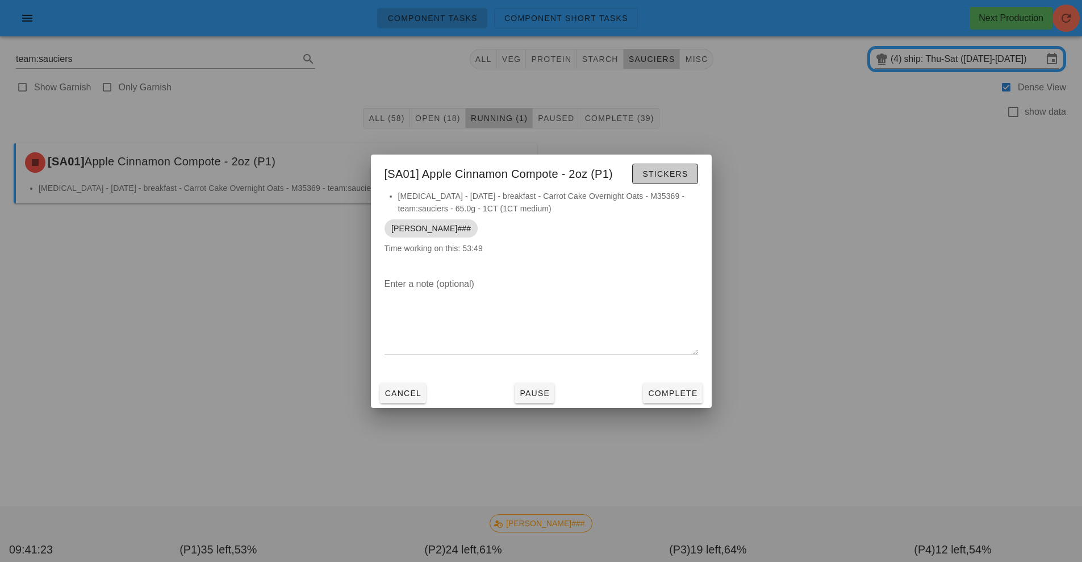
click at [670, 166] on button "Stickers" at bounding box center [664, 174] width 65 height 20
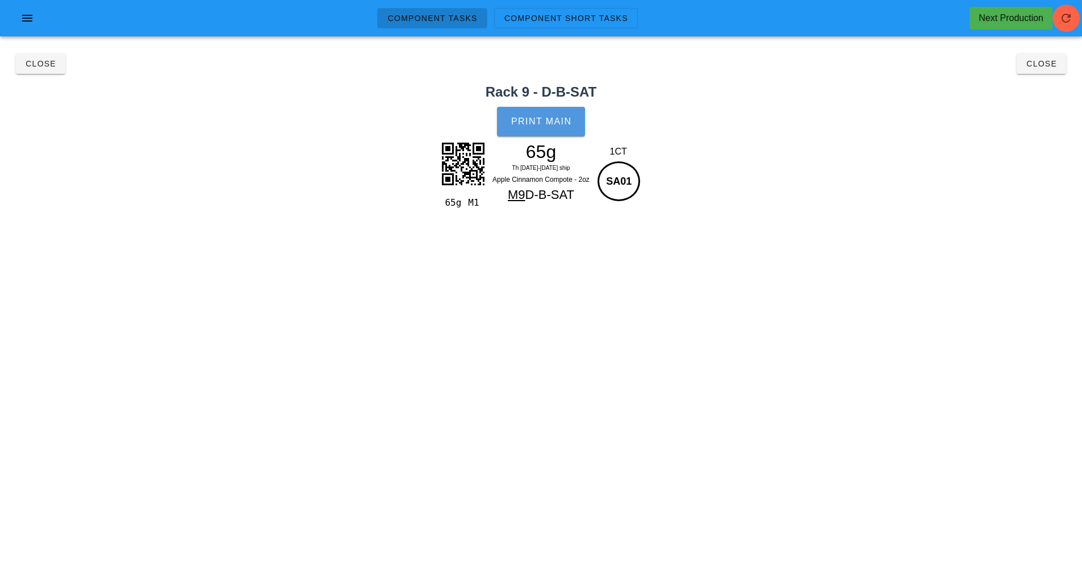
click at [560, 127] on button "Print Main" at bounding box center [540, 122] width 87 height 30
click at [37, 62] on span "Close" at bounding box center [40, 63] width 31 height 9
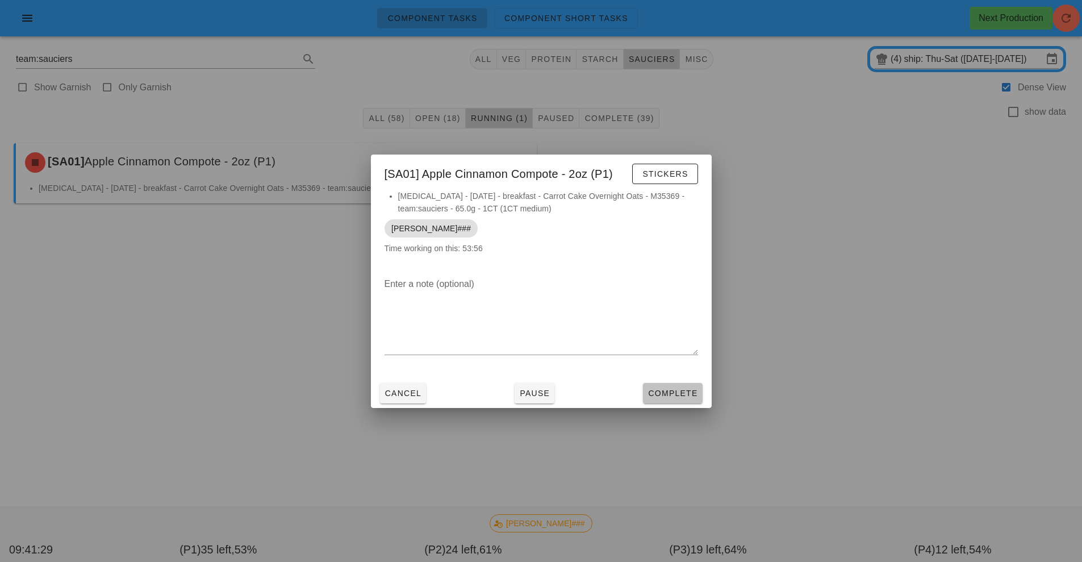
click at [682, 389] on span "Complete" at bounding box center [673, 393] width 50 height 9
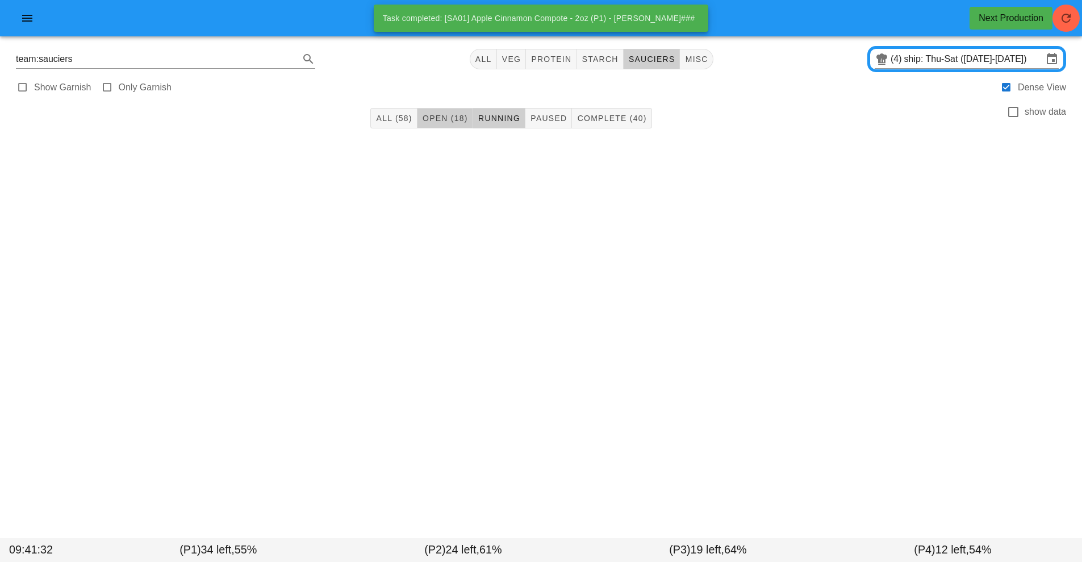
click at [437, 124] on button "Open (18)" at bounding box center [446, 118] width 56 height 20
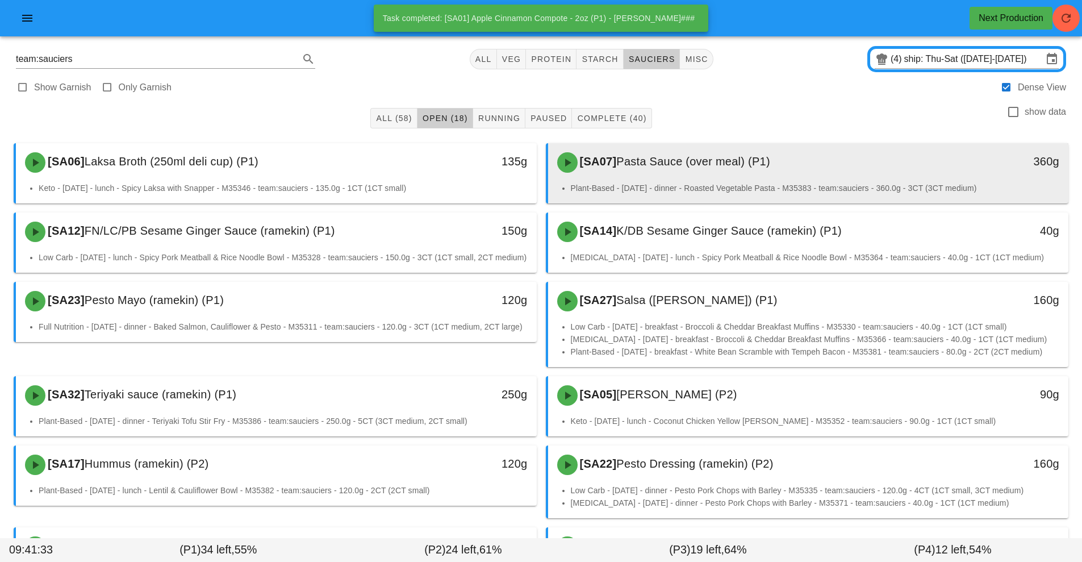
click at [639, 171] on div "[SA07] Pasta Sauce (over meal) (P1)" at bounding box center [744, 162] width 387 height 34
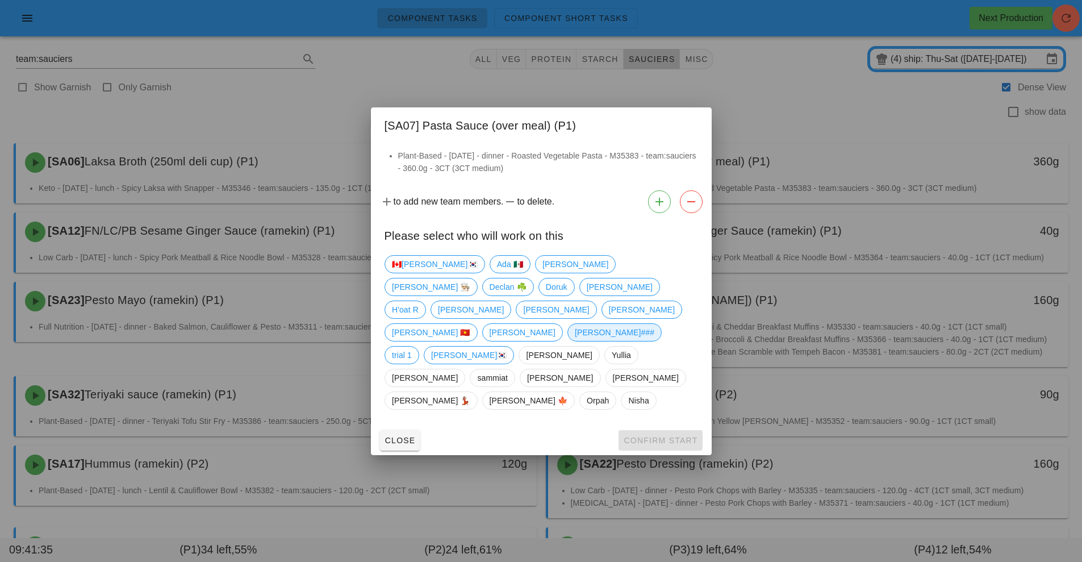
click at [574, 334] on span "[PERSON_NAME]###" at bounding box center [614, 332] width 80 height 17
click at [670, 436] on span "Confirm Start" at bounding box center [660, 440] width 74 height 9
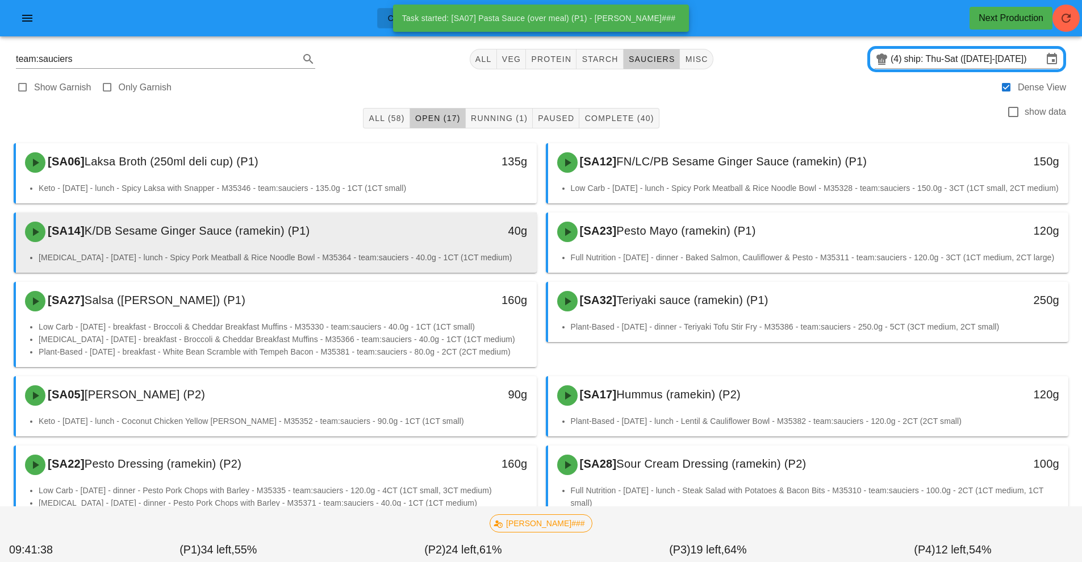
click at [397, 249] on div "[SA14] K/DB Sesame Ginger Sauce (ramekin) (P1)" at bounding box center [211, 232] width 387 height 34
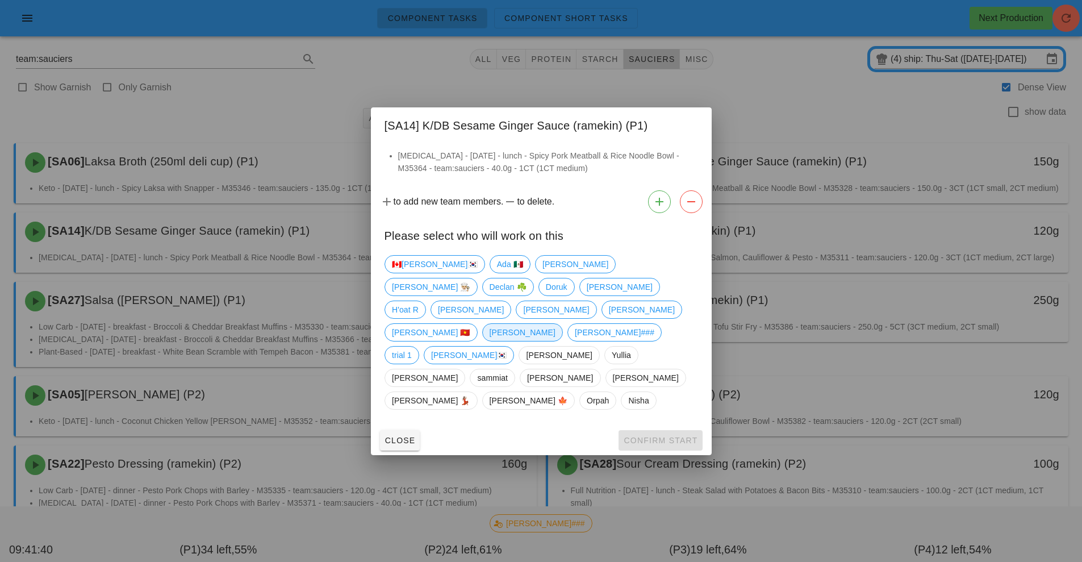
click at [489, 332] on span "[PERSON_NAME]" at bounding box center [522, 332] width 66 height 17
click at [673, 436] on span "Confirm Start" at bounding box center [660, 440] width 74 height 9
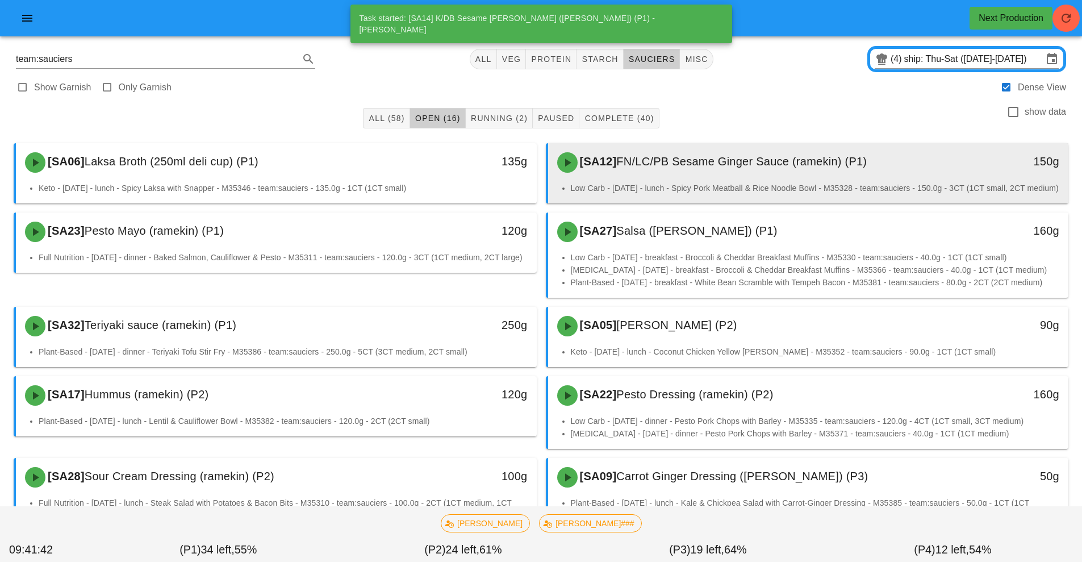
click at [668, 182] on li "Low Carb - [DATE] - lunch - Spicy Pork Meatball & Rice Noodle Bowl - M35328 - t…" at bounding box center [815, 188] width 489 height 12
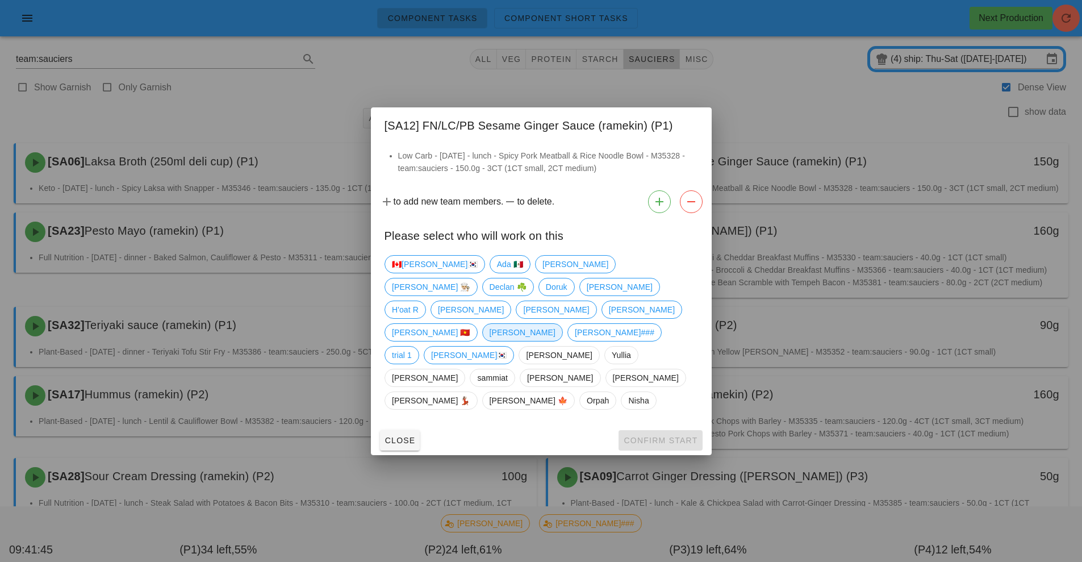
click at [489, 335] on span "[PERSON_NAME]" at bounding box center [522, 332] width 66 height 17
click at [656, 436] on span "Confirm Start" at bounding box center [660, 440] width 74 height 9
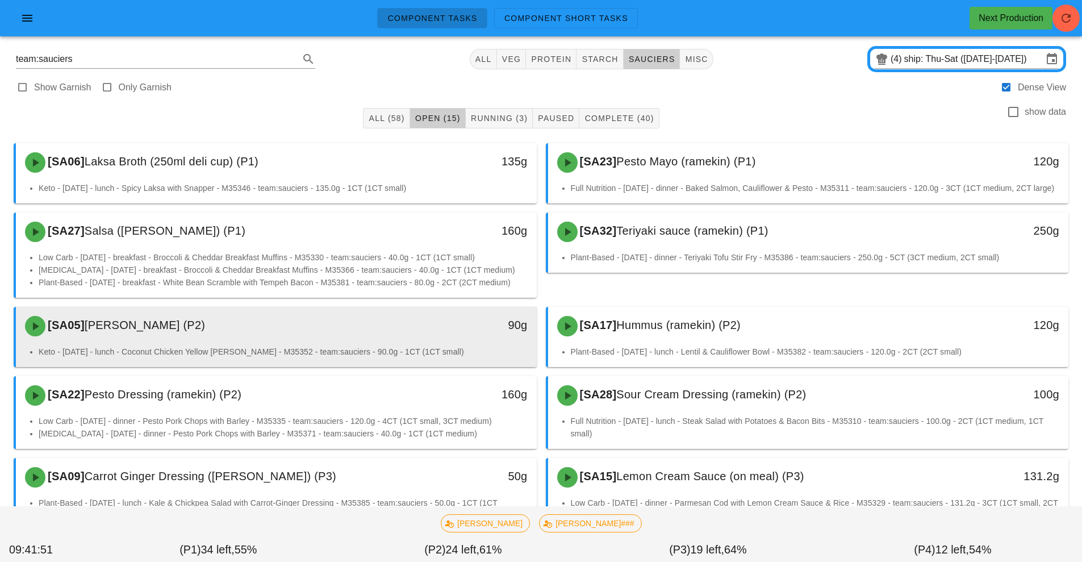
click at [350, 345] on div "[SA05] [PERSON_NAME] (P2) 90g" at bounding box center [276, 326] width 521 height 39
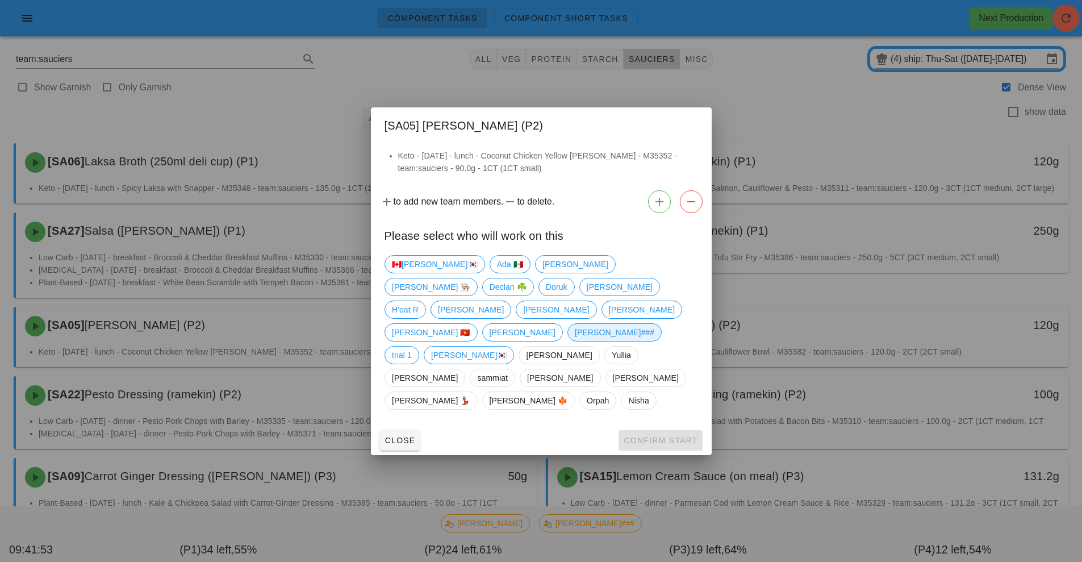
click at [574, 335] on span "[PERSON_NAME]###" at bounding box center [614, 332] width 80 height 17
click at [641, 436] on span "Confirm Start" at bounding box center [660, 440] width 74 height 9
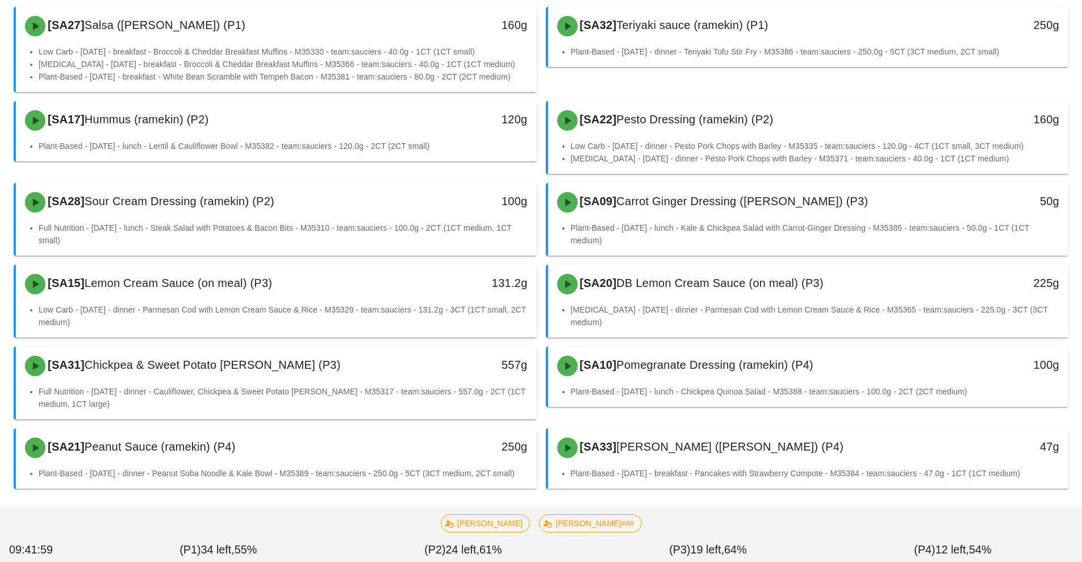
scroll to position [227, 0]
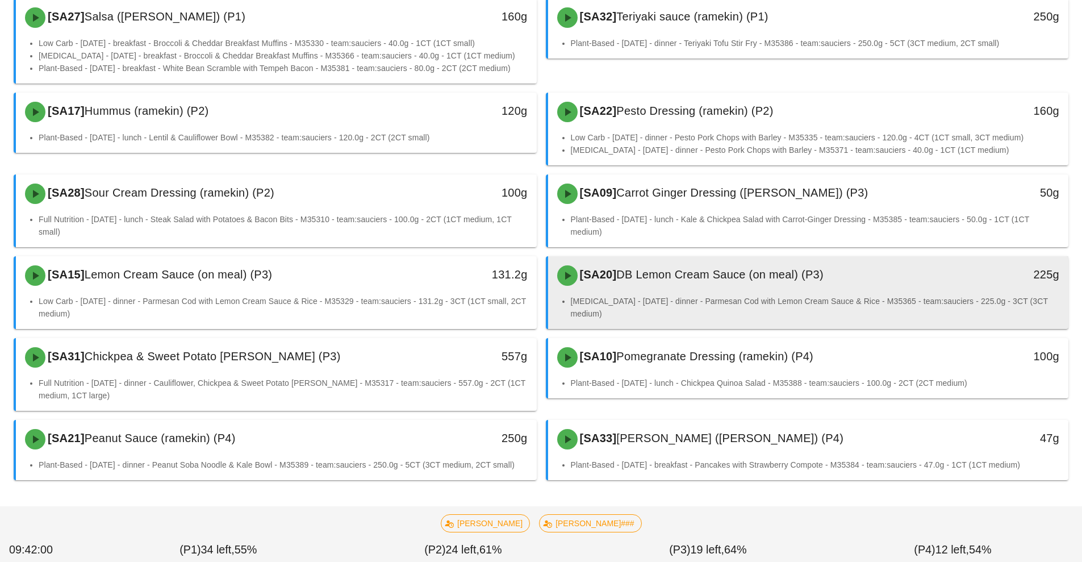
click at [722, 304] on li "[MEDICAL_DATA] - [DATE] - dinner - Parmesan Cod with Lemon Cream Sauce & Rice -…" at bounding box center [815, 307] width 489 height 25
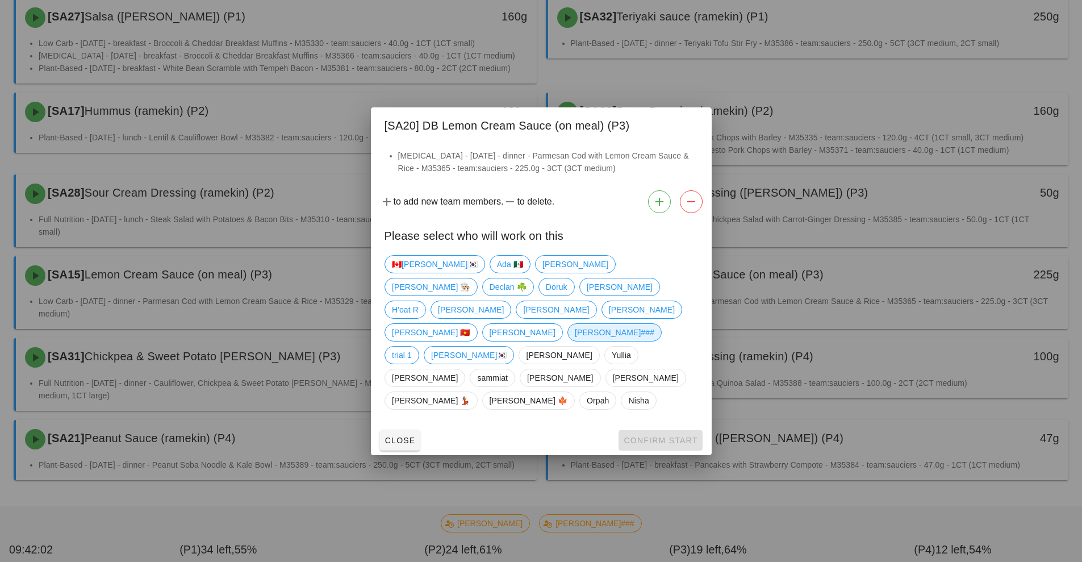
click at [574, 336] on span "[PERSON_NAME]###" at bounding box center [614, 332] width 80 height 17
click at [665, 430] on button "Confirm Start" at bounding box center [661, 440] width 84 height 20
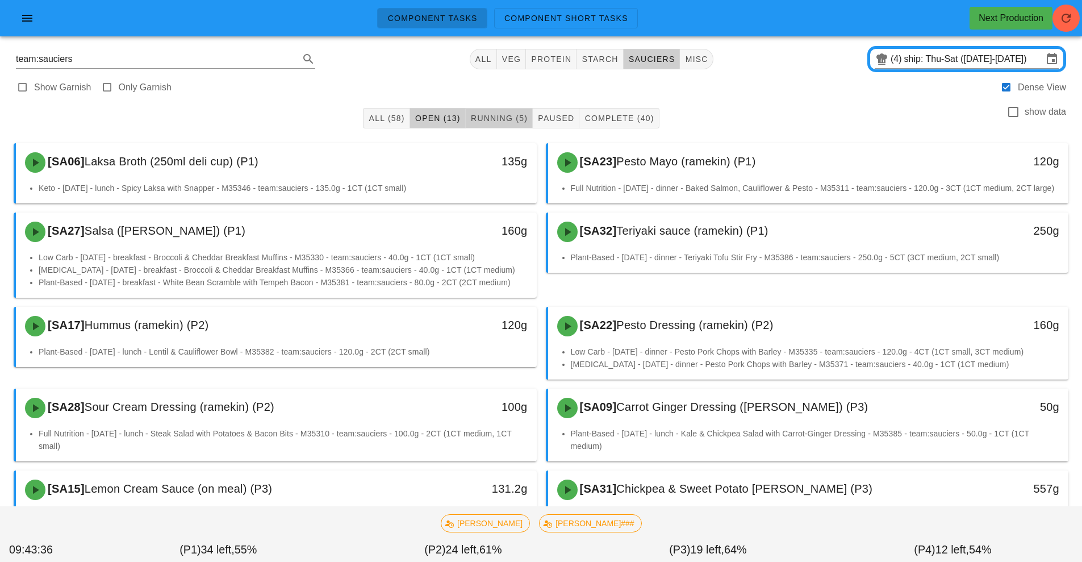
click at [499, 116] on span "Running (5)" at bounding box center [498, 118] width 57 height 9
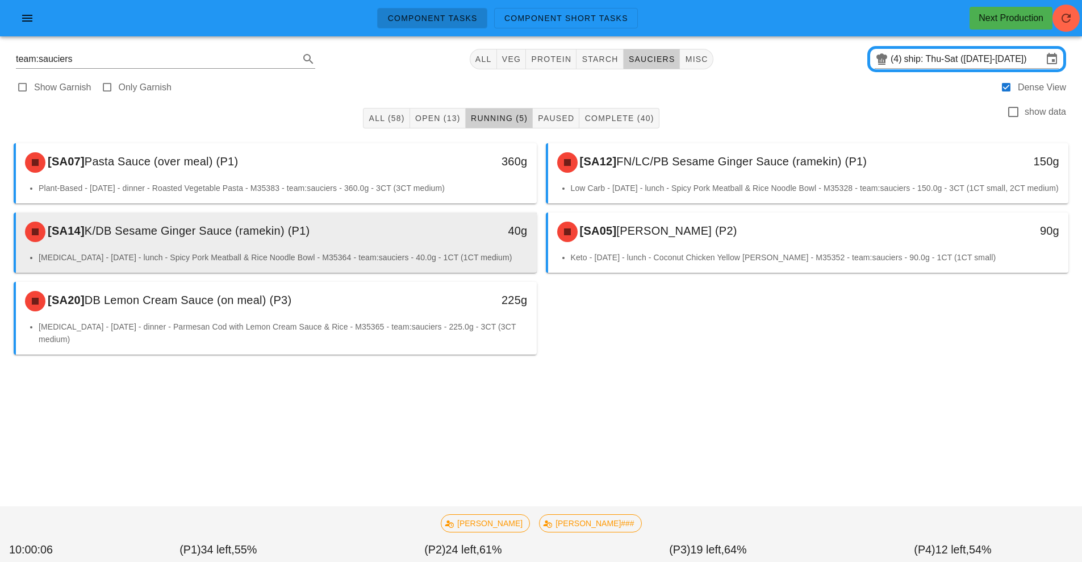
click at [427, 249] on div "40g" at bounding box center [469, 232] width 129 height 34
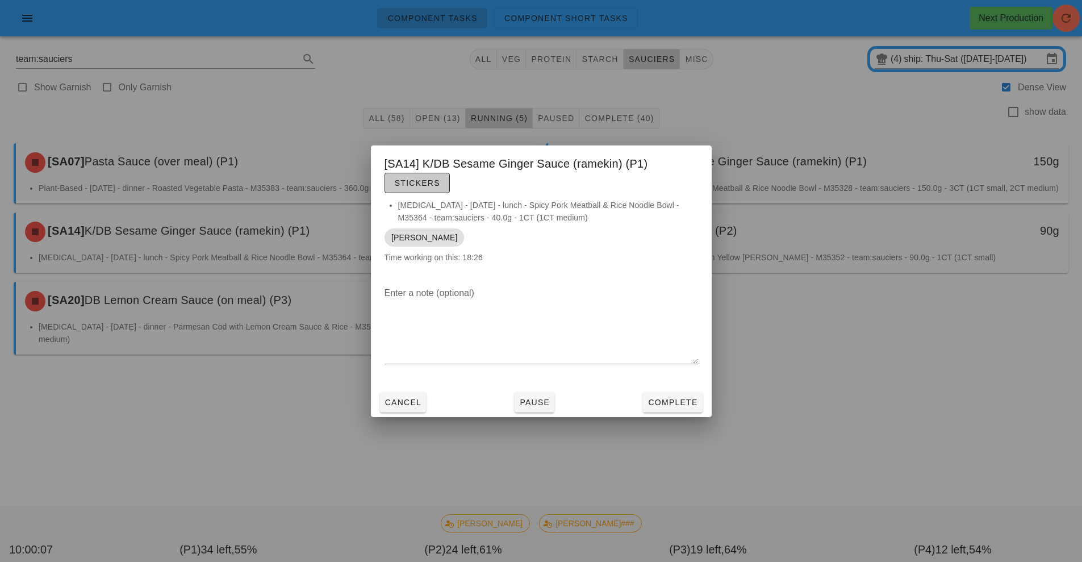
click at [425, 191] on button "Stickers" at bounding box center [417, 183] width 65 height 20
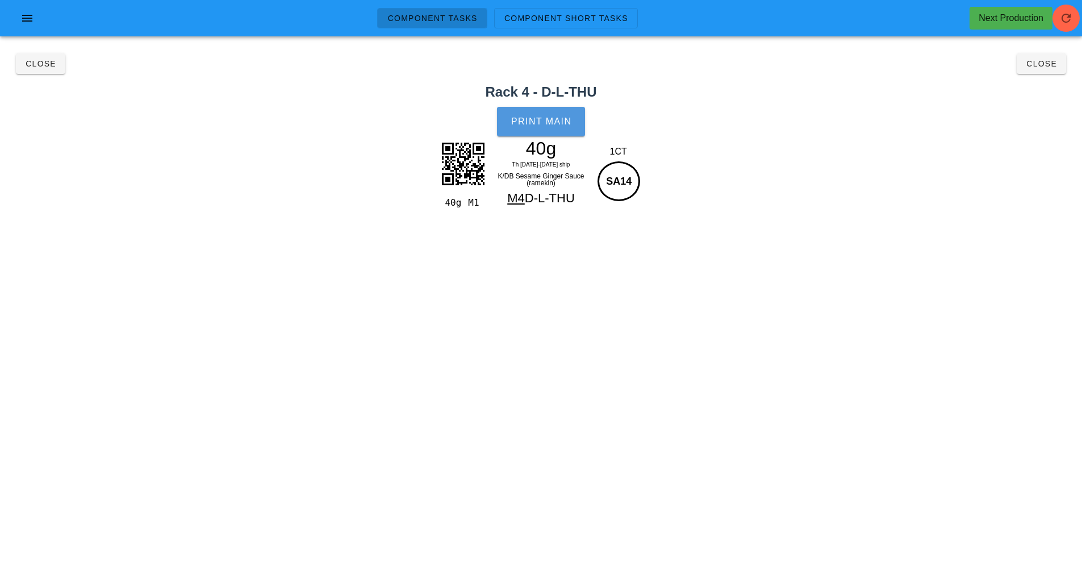
click at [551, 118] on span "Print Main" at bounding box center [541, 121] width 61 height 10
click at [1037, 66] on span "Close" at bounding box center [1041, 63] width 31 height 9
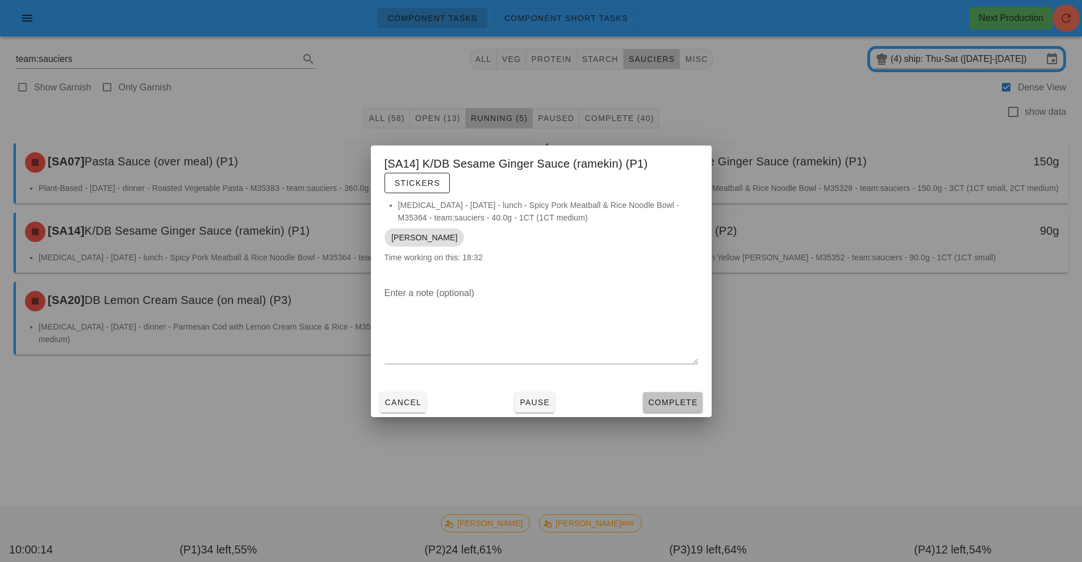
click at [671, 408] on button "Complete" at bounding box center [672, 402] width 59 height 20
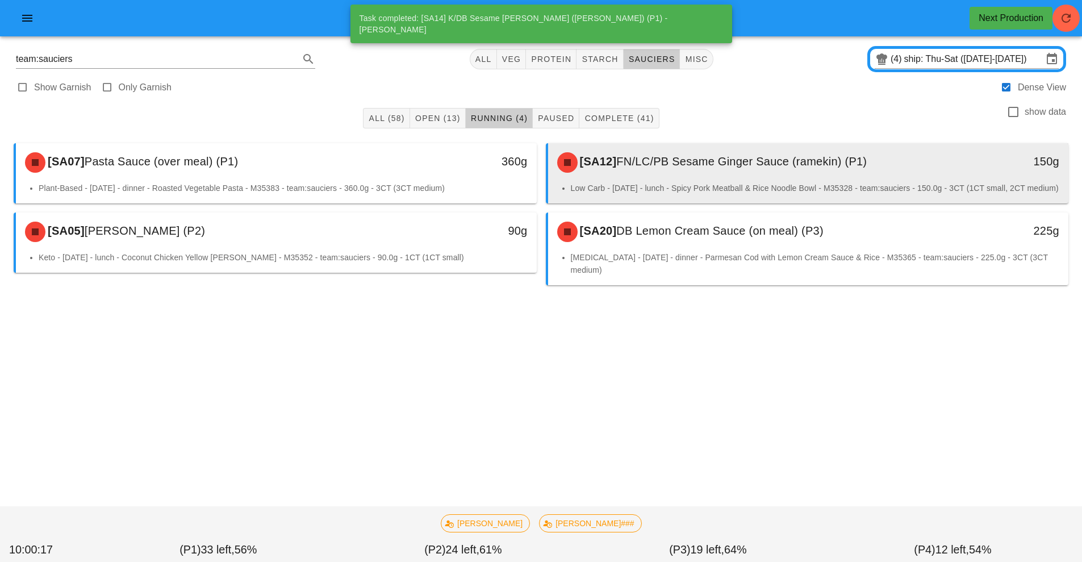
click at [768, 173] on div "[SA12] FN/LC/PB Sesame Ginger Sauce (ramekin) (P1)" at bounding box center [744, 162] width 387 height 34
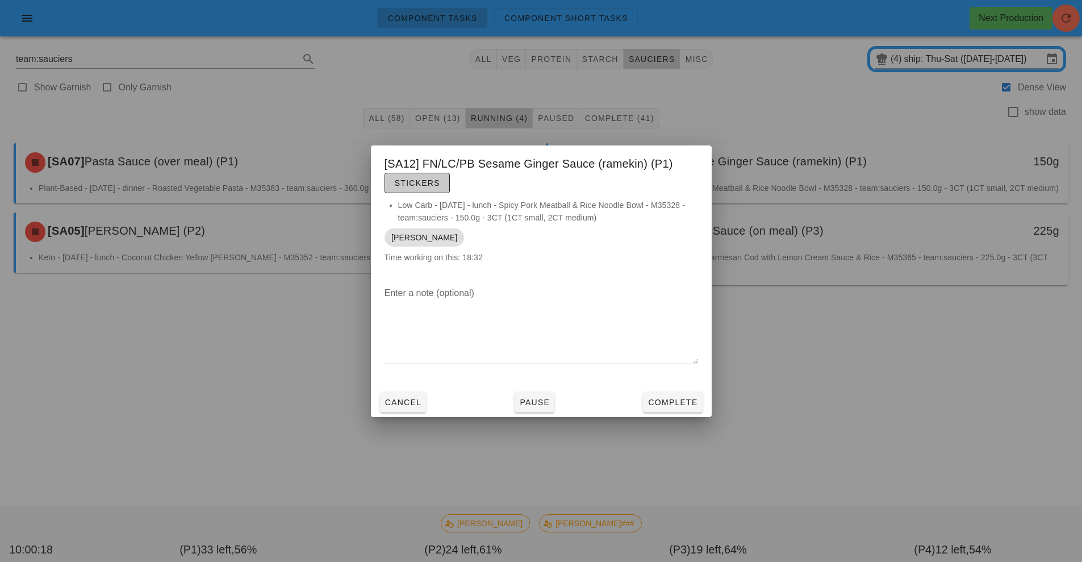
click at [417, 182] on span "Stickers" at bounding box center [417, 182] width 46 height 9
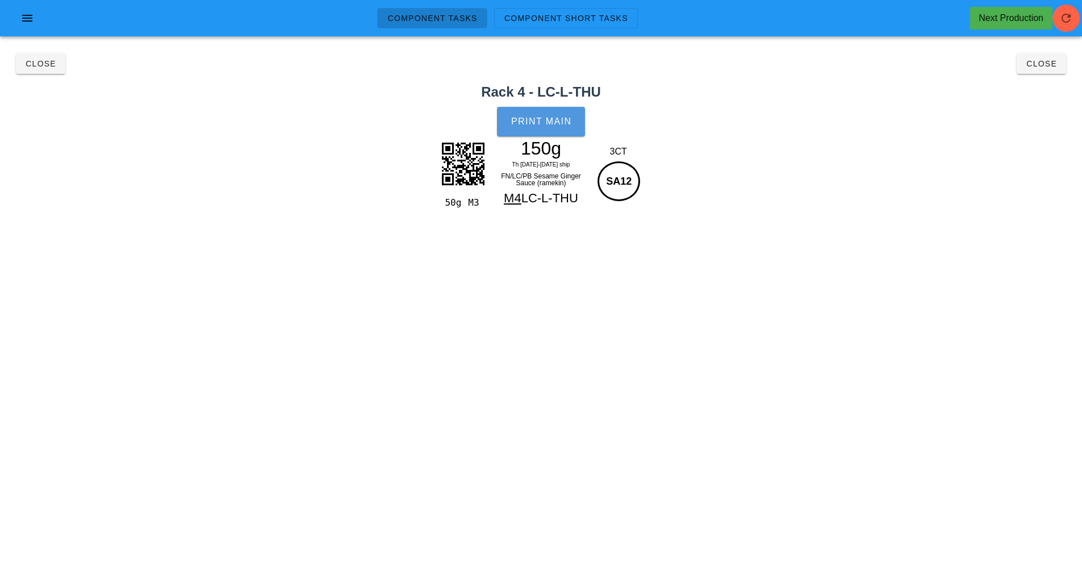
click at [539, 122] on span "Print Main" at bounding box center [541, 121] width 61 height 10
click at [1036, 71] on button "Close" at bounding box center [1041, 63] width 49 height 20
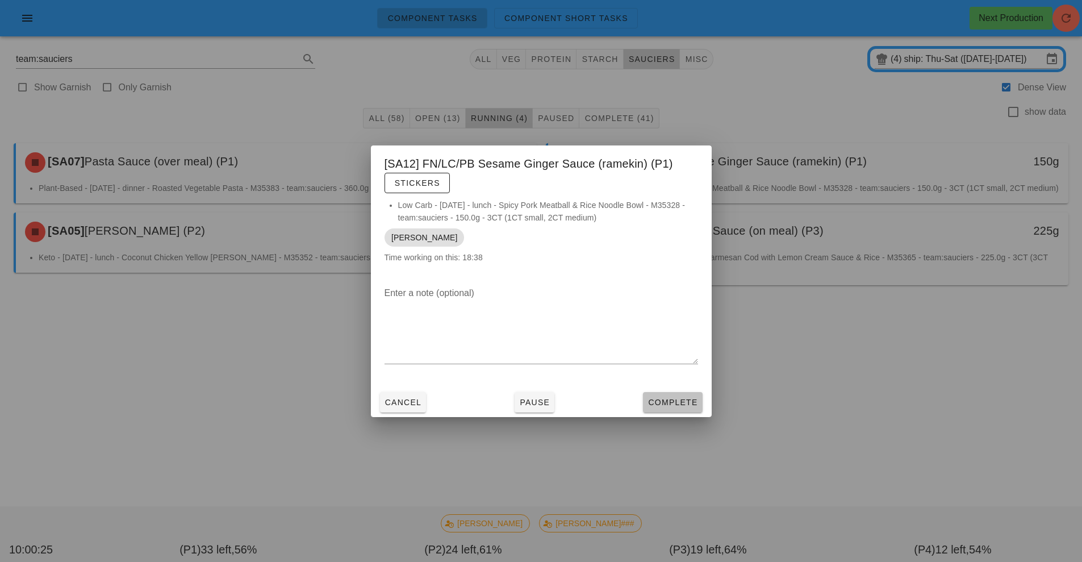
click at [673, 406] on span "Complete" at bounding box center [673, 402] width 50 height 9
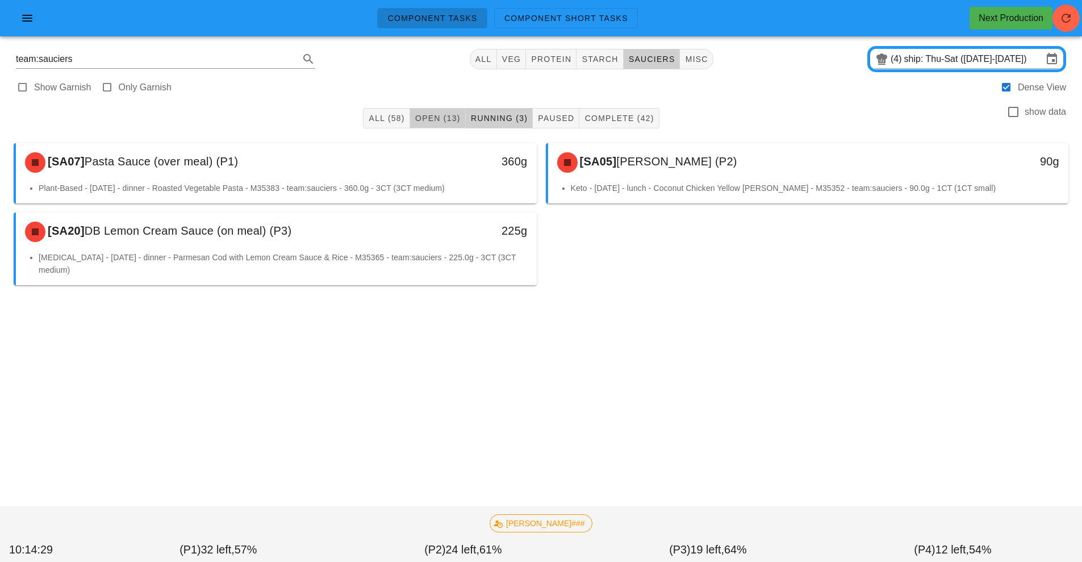
click at [441, 127] on button "Open (13)" at bounding box center [438, 118] width 56 height 20
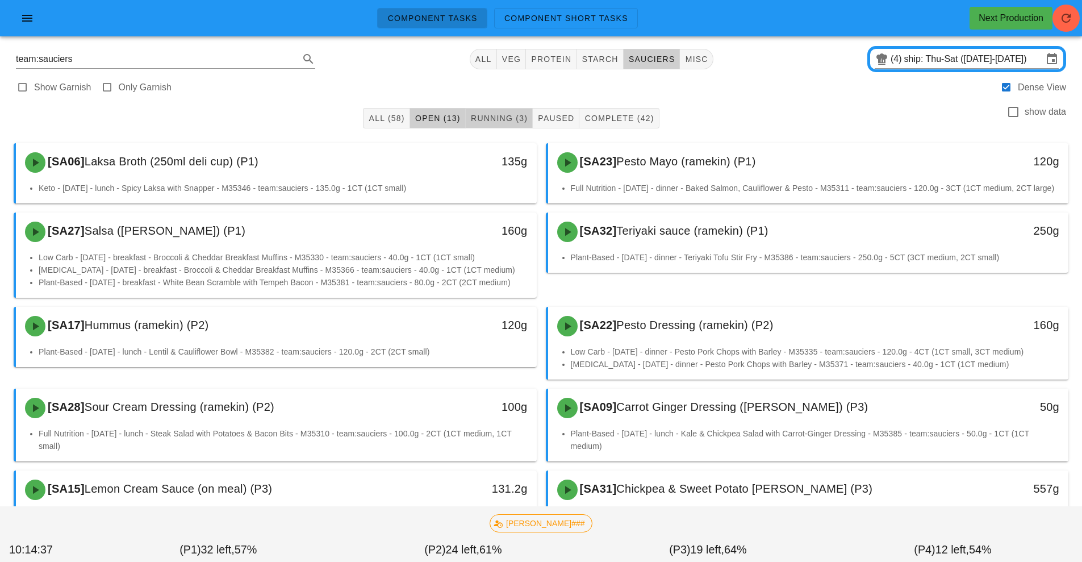
click at [501, 127] on button "Running (3)" at bounding box center [499, 118] width 67 height 20
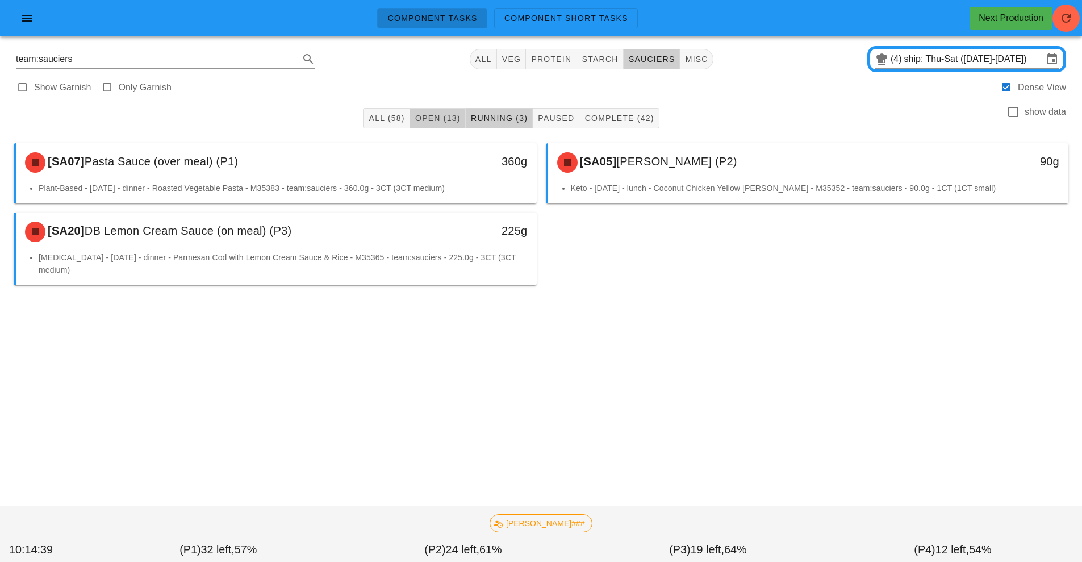
click at [434, 122] on span "Open (13)" at bounding box center [438, 118] width 46 height 9
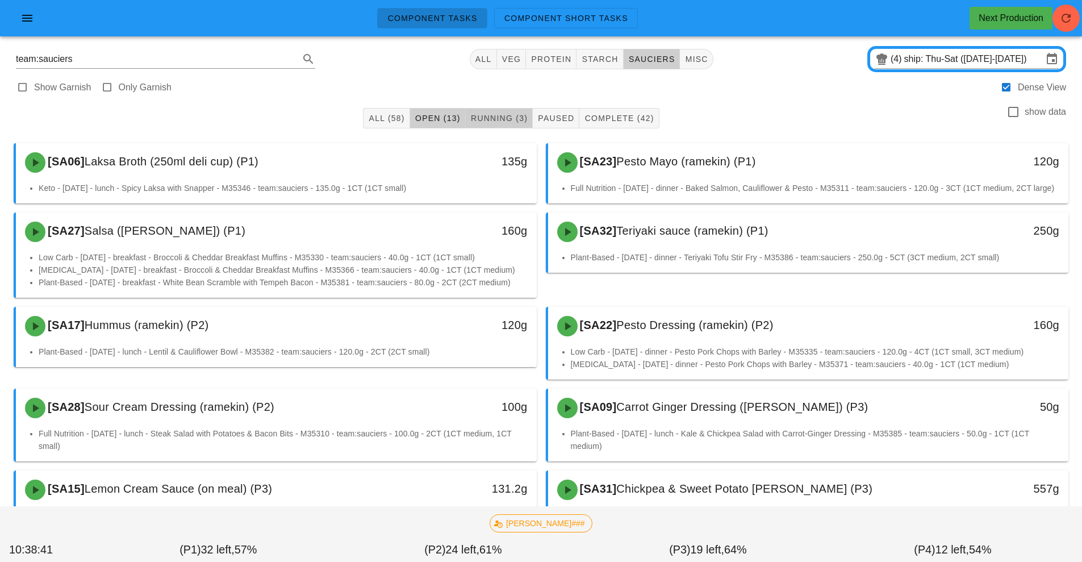
click at [502, 117] on span "Running (3)" at bounding box center [498, 118] width 57 height 9
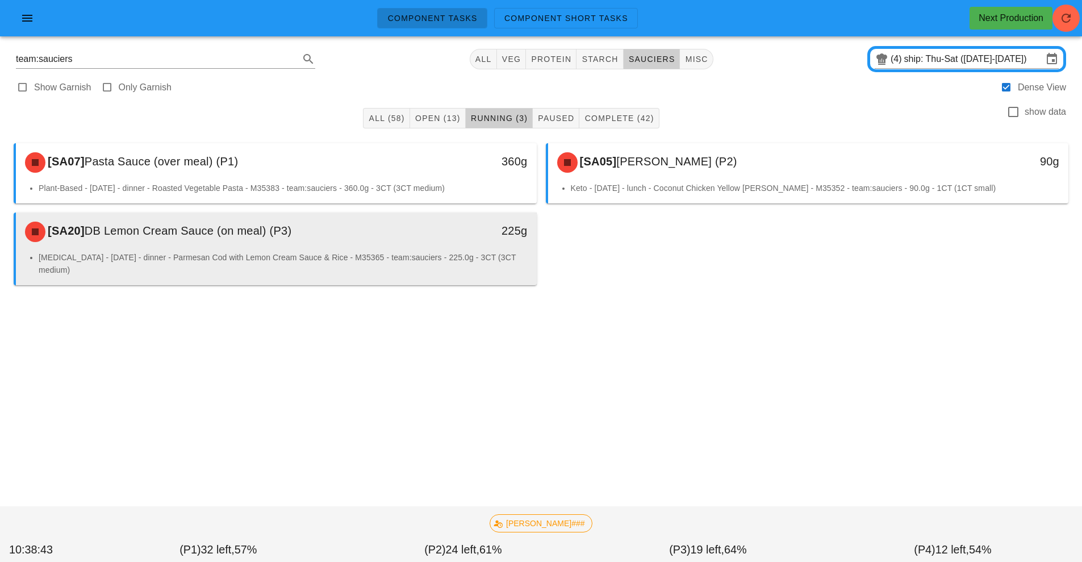
click at [338, 249] on div "[SA20] DB Lemon Cream Sauce (on meal) (P3) 225g" at bounding box center [276, 231] width 521 height 39
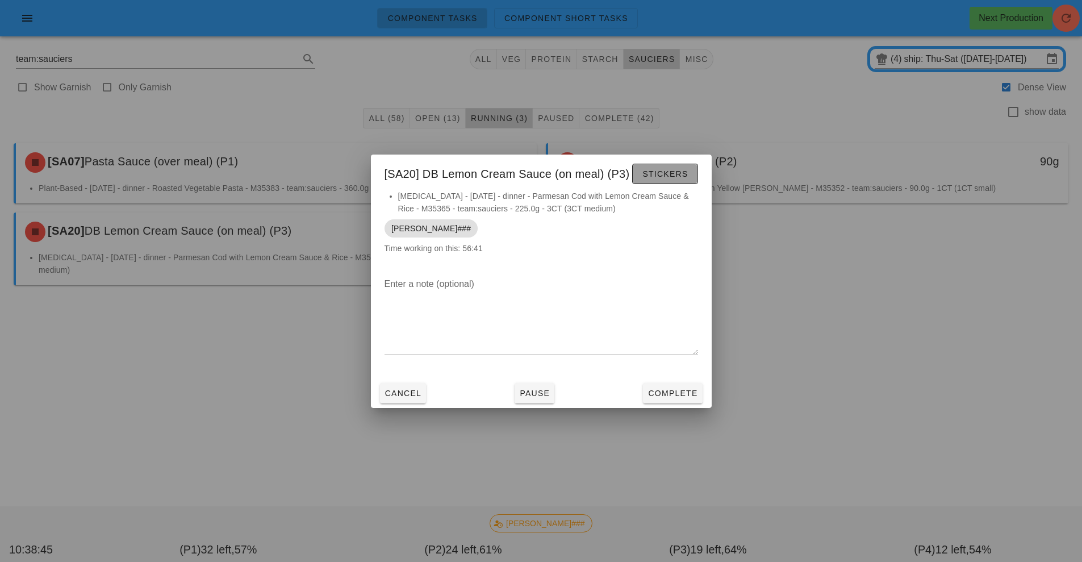
click at [670, 176] on span "Stickers" at bounding box center [665, 173] width 46 height 9
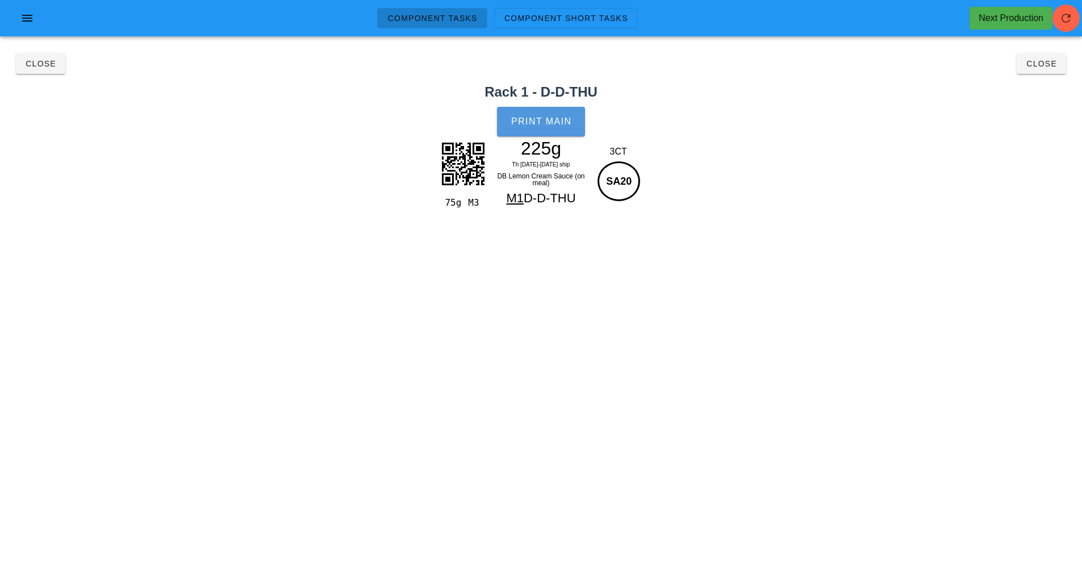
click at [543, 132] on button "Print Main" at bounding box center [540, 122] width 87 height 30
click at [53, 69] on button "Close" at bounding box center [40, 63] width 49 height 20
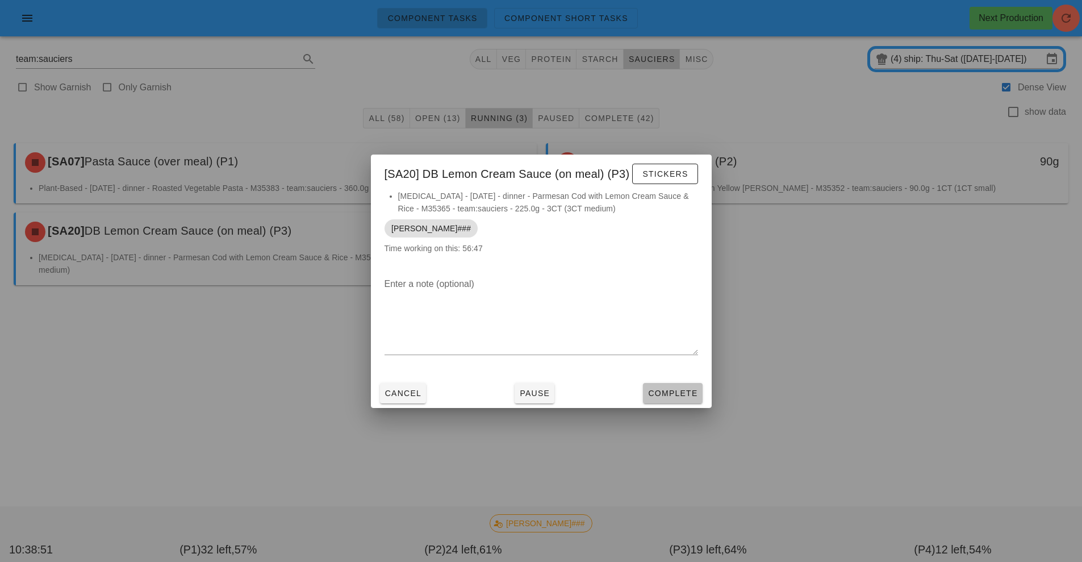
click at [680, 391] on span "Complete" at bounding box center [673, 393] width 50 height 9
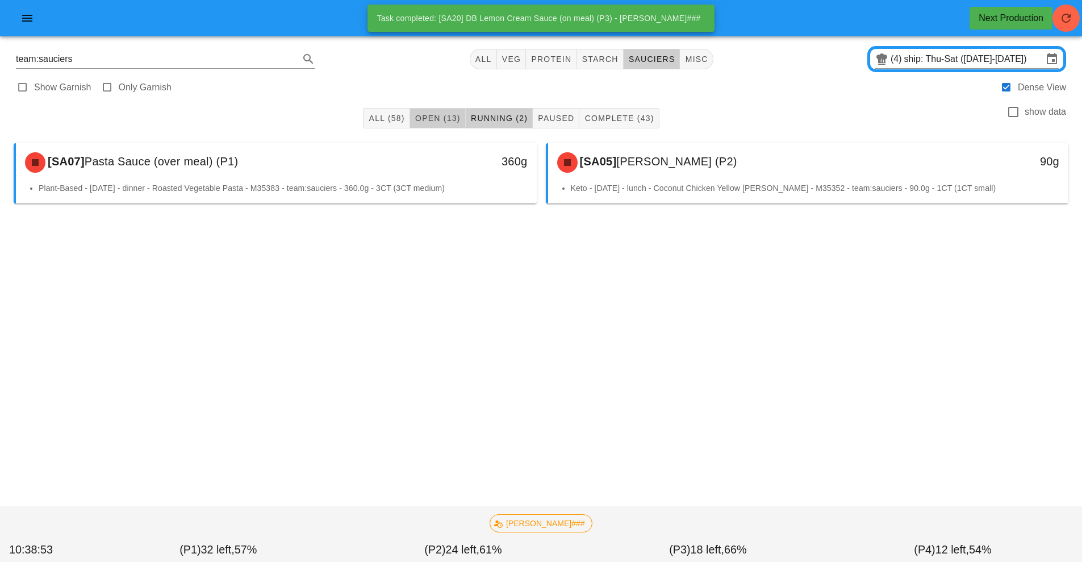
click at [446, 115] on span "Open (13)" at bounding box center [438, 118] width 46 height 9
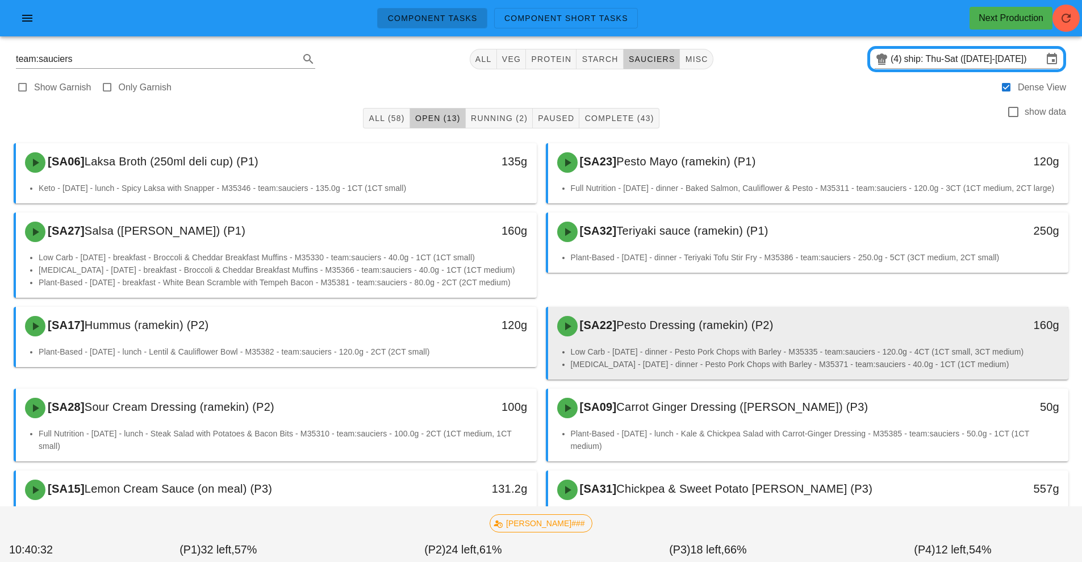
click at [679, 326] on div "[SA22] Pesto Dressing (ramekin) (P2)" at bounding box center [744, 326] width 387 height 34
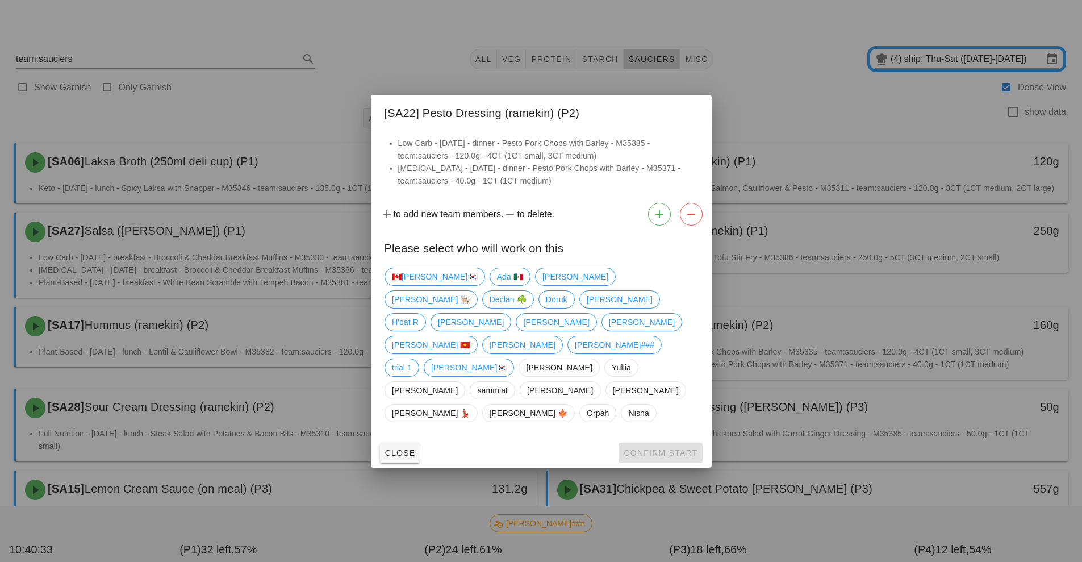
scroll to position [214, 0]
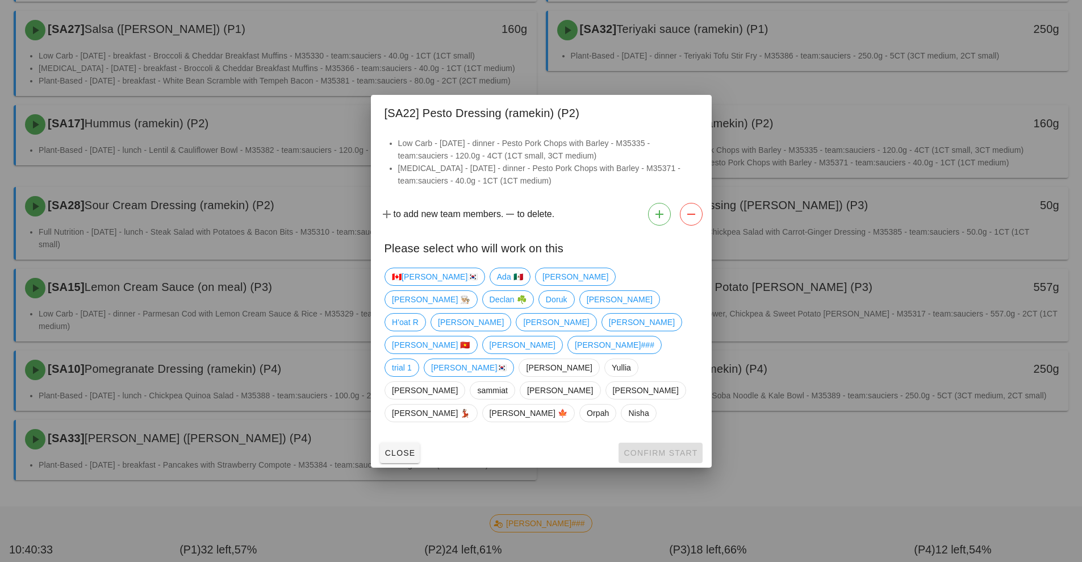
click at [377, 462] on div at bounding box center [541, 281] width 1082 height 562
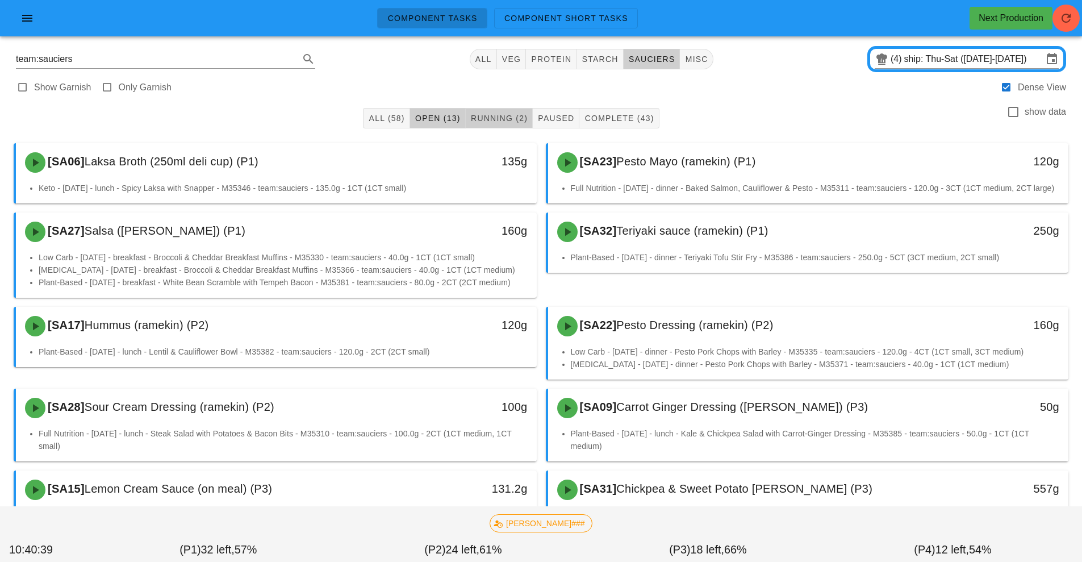
click at [502, 117] on span "Running (2)" at bounding box center [498, 118] width 57 height 9
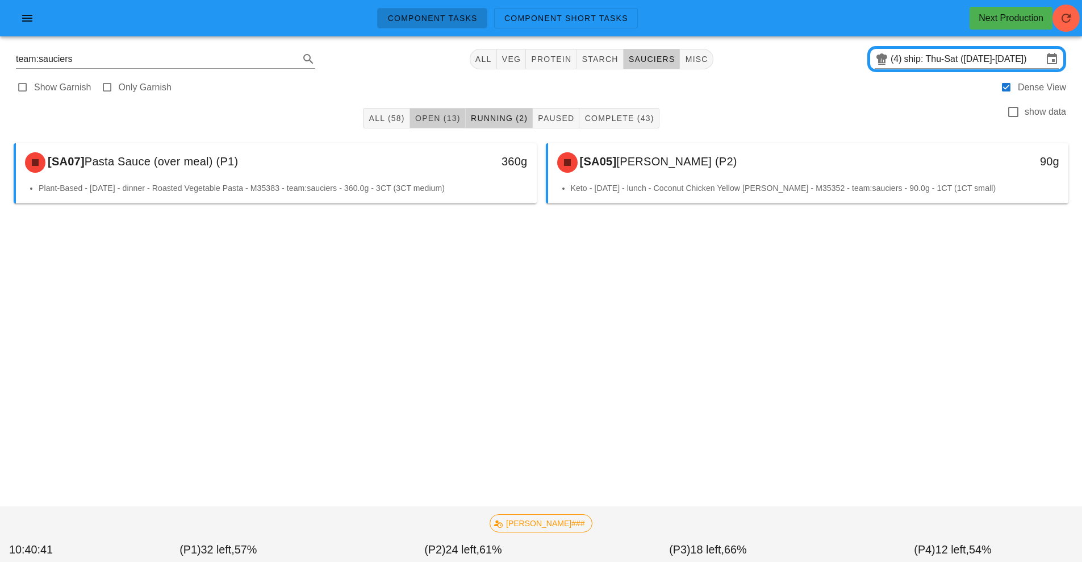
click at [434, 110] on button "Open (13)" at bounding box center [438, 118] width 56 height 20
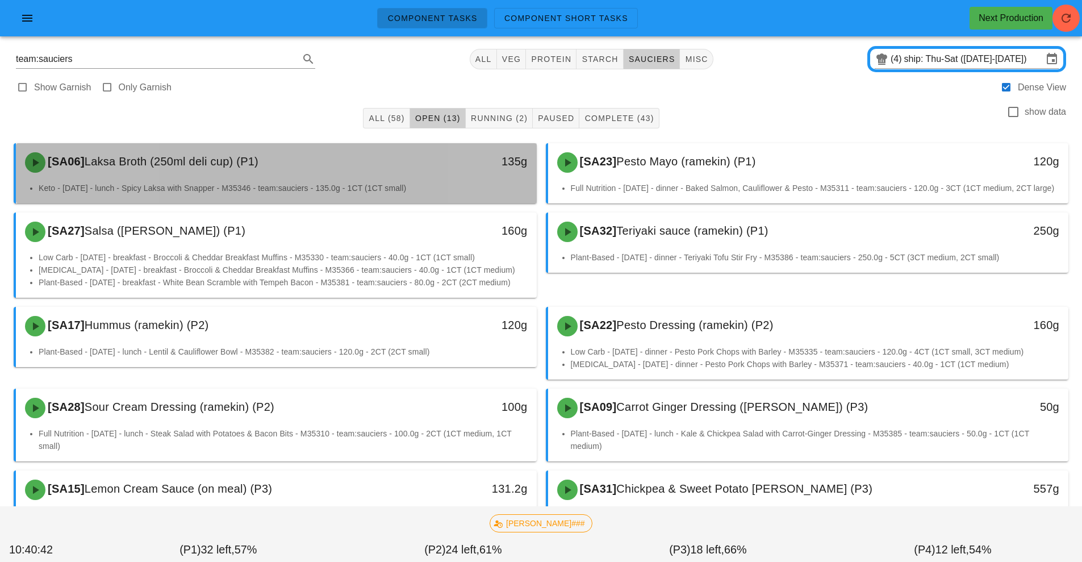
click at [277, 172] on div "[SA06] Laksa Broth (250ml deli cup) (P1)" at bounding box center [211, 162] width 387 height 34
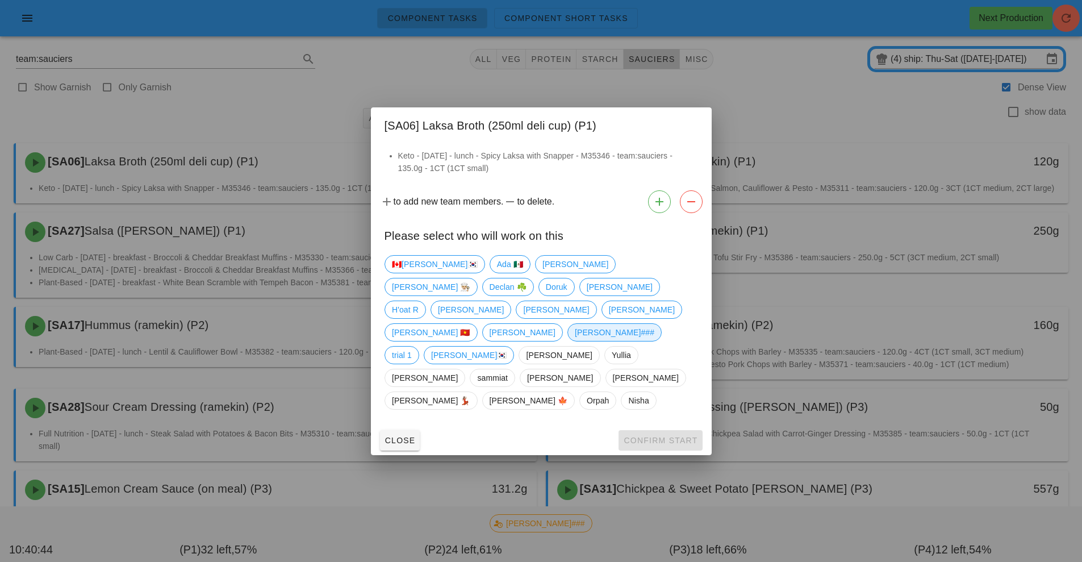
click at [574, 336] on span "[PERSON_NAME]###" at bounding box center [614, 332] width 80 height 17
click at [662, 430] on button "Confirm Start" at bounding box center [661, 440] width 84 height 20
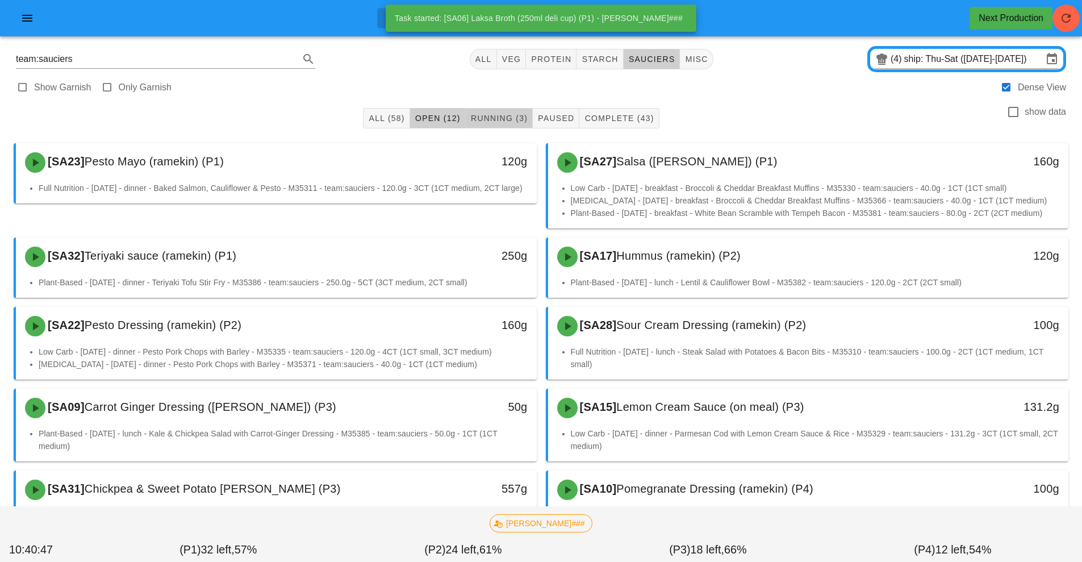
click at [502, 115] on span "Running (3)" at bounding box center [498, 118] width 57 height 9
